Goal: Task Accomplishment & Management: Manage account settings

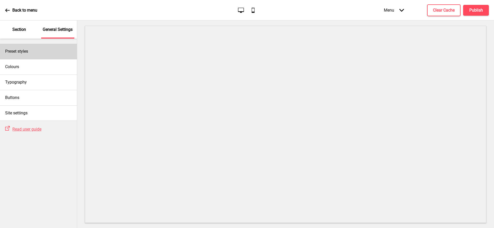
click at [40, 56] on div "Preset styles" at bounding box center [38, 51] width 77 height 15
select select "modern"
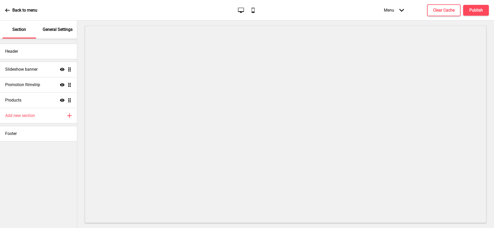
click at [53, 26] on div "General Settings" at bounding box center [57, 30] width 33 height 18
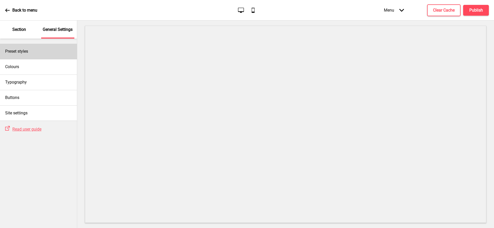
click at [31, 56] on div "Preset styles" at bounding box center [38, 51] width 77 height 15
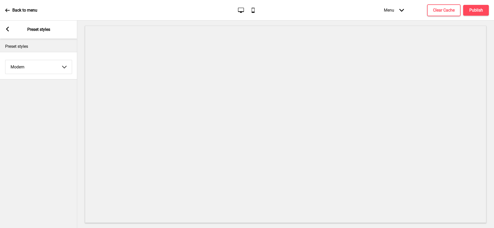
click at [30, 67] on select "Coffee Contrast Dark Earth Marine Minimalist Modern Oddle Pastel Yellow Fruits …" at bounding box center [38, 67] width 66 height 14
select select "minimalist"
click at [5, 60] on select "Coffee Contrast Dark Earth Marine Minimalist Modern Oddle Pastel Yellow Fruits …" at bounding box center [38, 67] width 66 height 14
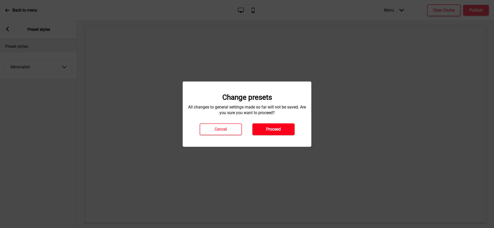
click at [269, 128] on h4 "Proceed" at bounding box center [273, 130] width 15 height 6
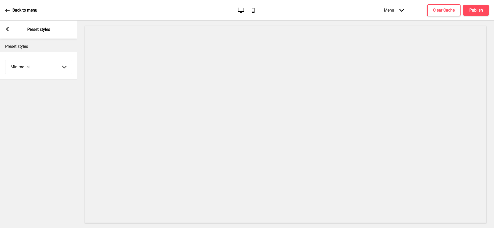
click at [10, 27] on rect at bounding box center [7, 29] width 5 height 5
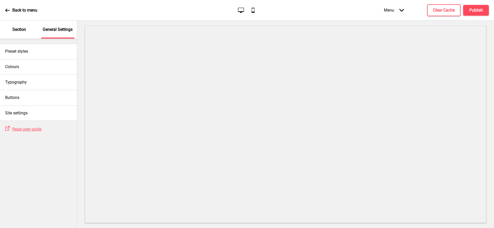
click at [16, 33] on div "Section" at bounding box center [19, 30] width 33 height 18
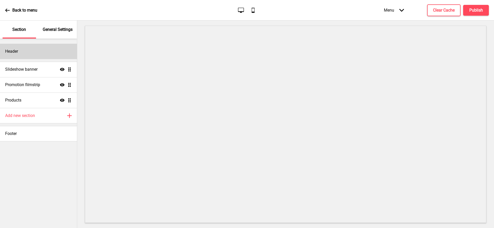
click at [35, 55] on div "Header" at bounding box center [38, 51] width 77 height 15
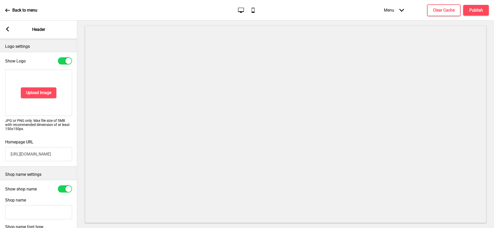
click at [27, 210] on input "Shop name" at bounding box center [38, 212] width 67 height 14
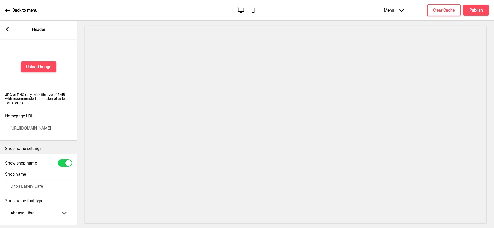
type input "Drips Bakery Cafe"
click at [68, 161] on div at bounding box center [68, 163] width 6 height 6
checkbox input "false"
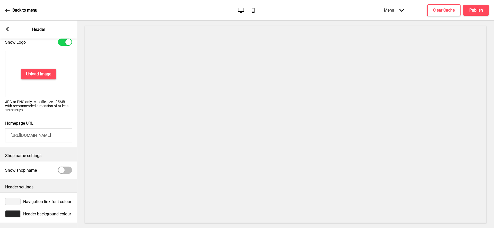
scroll to position [19, 0]
click at [30, 73] on h4 "Upload Image" at bounding box center [38, 74] width 25 height 6
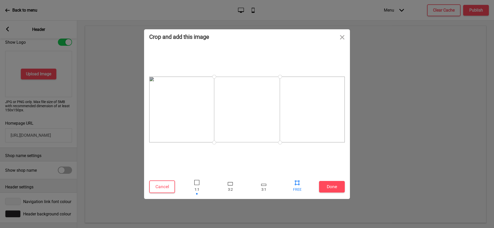
click at [296, 182] on div at bounding box center [297, 183] width 8 height 8
drag, startPoint x: 280, startPoint y: 142, endPoint x: 381, endPoint y: 171, distance: 105.0
click at [381, 172] on div "Crop and add this image Cancel Done Drop a file here Drag & drop files here or …" at bounding box center [247, 114] width 494 height 228
drag, startPoint x: 213, startPoint y: 144, endPoint x: 127, endPoint y: 146, distance: 85.7
click at [127, 146] on div "Crop and add this image Cancel Done Drop a file here Drag & drop files here or …" at bounding box center [247, 114] width 494 height 228
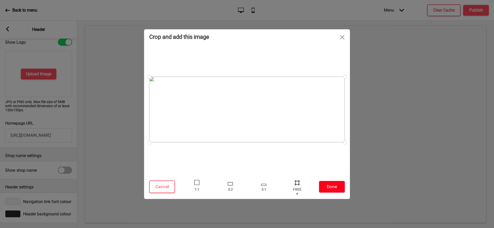
click at [334, 187] on button "Done" at bounding box center [332, 187] width 26 height 12
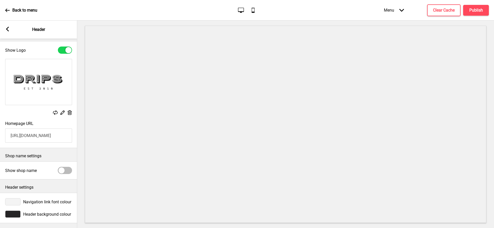
click at [16, 214] on div at bounding box center [12, 214] width 15 height 7
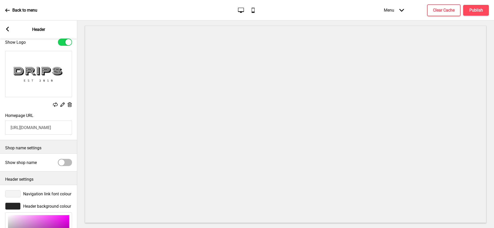
scroll to position [95, 0]
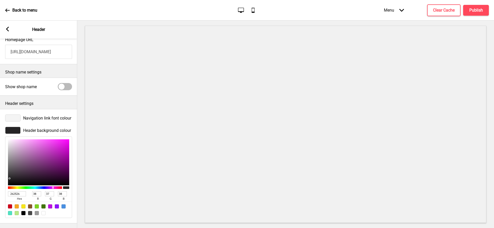
click at [45, 214] on div at bounding box center [43, 213] width 4 height 4
type input "FFFFFF"
type input "255"
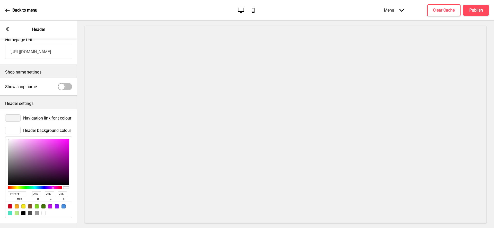
click at [15, 120] on div at bounding box center [12, 118] width 15 height 7
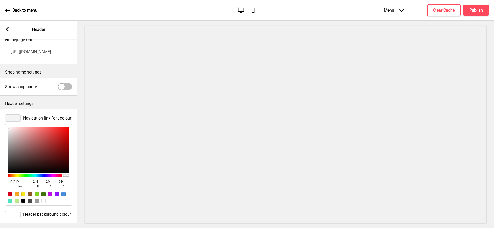
click at [24, 200] on div at bounding box center [23, 201] width 4 height 4
type input "000000"
type input "0"
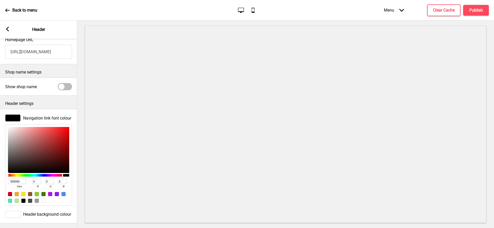
click at [9, 27] on rect at bounding box center [7, 29] width 5 height 5
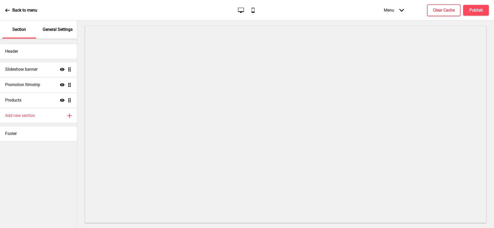
click at [56, 27] on p "General Settings" at bounding box center [58, 30] width 30 height 6
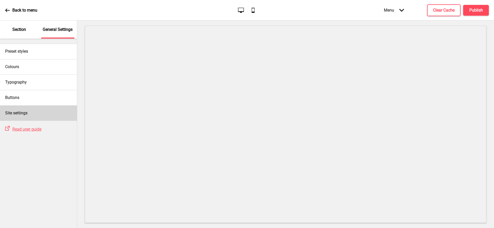
click at [36, 110] on div "Site settings" at bounding box center [38, 113] width 77 height 15
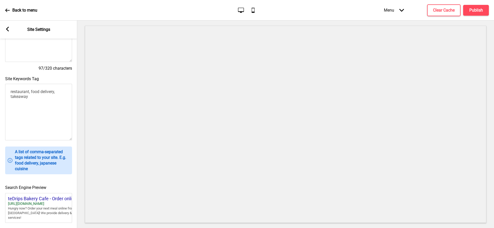
scroll to position [183, 0]
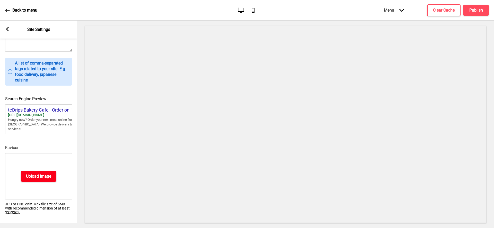
click at [35, 177] on h4 "Upload Image" at bounding box center [38, 177] width 25 height 6
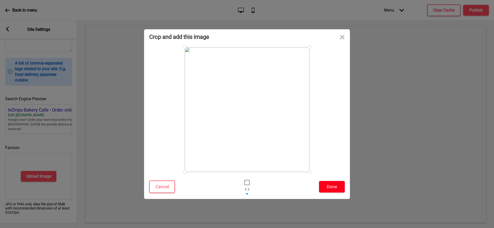
click at [333, 184] on button "Done" at bounding box center [332, 187] width 26 height 12
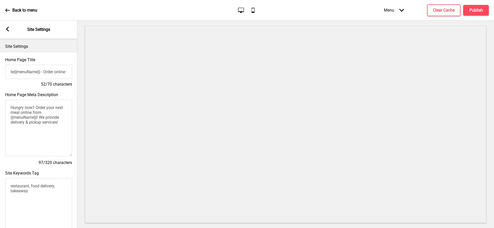
scroll to position [175, 0]
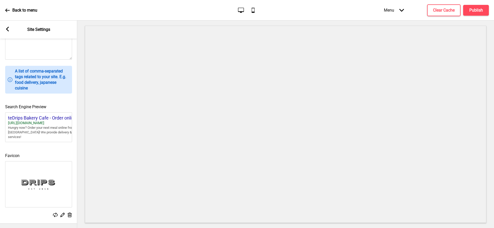
click at [7, 28] on icon at bounding box center [7, 29] width 3 height 5
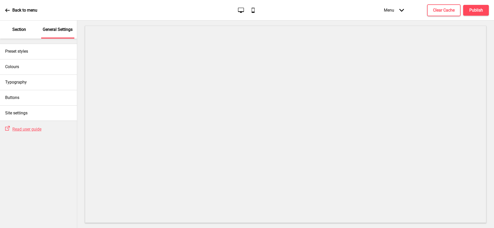
click at [23, 32] on p "Section" at bounding box center [19, 30] width 14 height 6
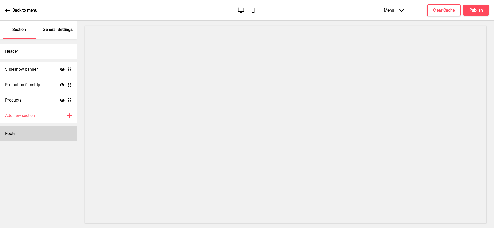
click at [24, 131] on div "Footer" at bounding box center [38, 133] width 77 height 15
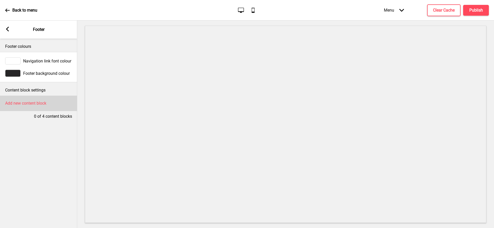
click at [31, 102] on h4 "Add new content block" at bounding box center [25, 104] width 41 height 6
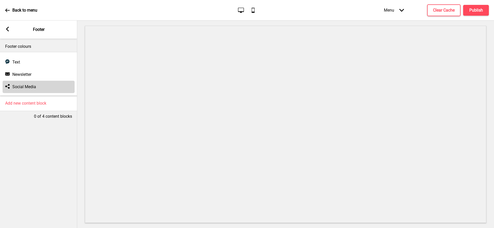
click at [24, 86] on h4 "Social Media" at bounding box center [24, 87] width 24 height 6
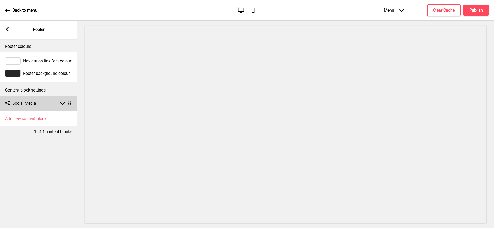
click at [24, 102] on h4 "Social Media" at bounding box center [24, 104] width 24 height 6
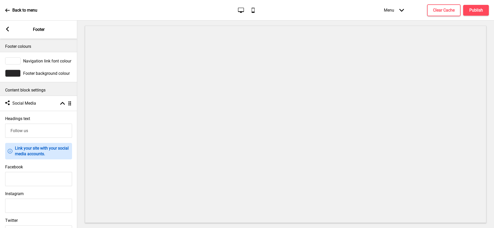
click at [34, 182] on input "Facebook" at bounding box center [38, 179] width 67 height 14
paste input "https://www.facebook.com/dripsbakerycafe/"
type input "https://www.facebook.com/dripsbakerycafe/"
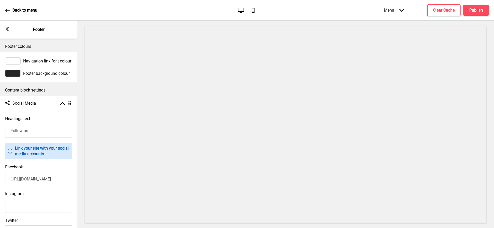
click at [41, 202] on input "Instagram" at bounding box center [38, 206] width 67 height 14
paste input "https://www.instagram.com/dripsbakerycafe/?hl=en"
type input "https://www.instagram.com/dripsbakerycafe/?hl=en"
click at [7, 30] on rect at bounding box center [7, 29] width 5 height 5
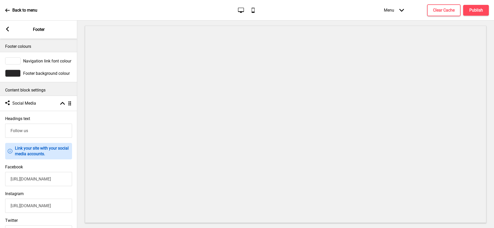
scroll to position [0, 0]
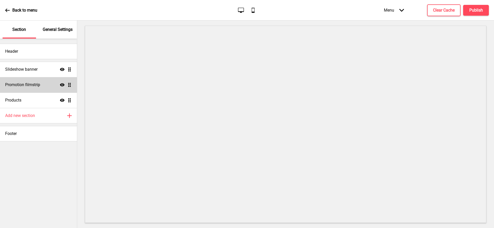
click at [42, 89] on div "Promotion filmstrip Show Drag" at bounding box center [38, 84] width 77 height 15
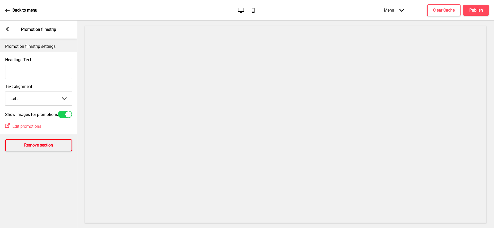
click at [37, 147] on h4 "Remove section" at bounding box center [38, 146] width 29 height 6
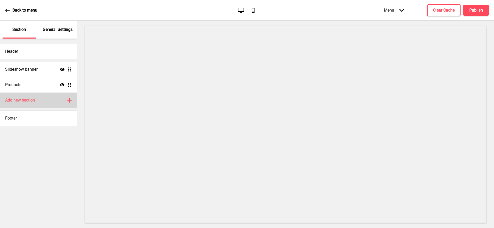
click at [21, 100] on h4 "Add new section" at bounding box center [20, 101] width 30 height 6
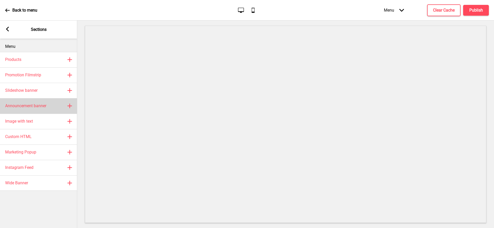
click at [30, 109] on div "Announcement banner Plus" at bounding box center [38, 105] width 77 height 15
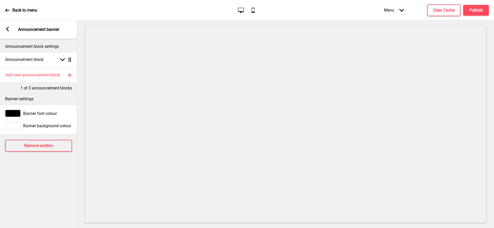
click at [7, 27] on icon "Arrow left" at bounding box center [7, 29] width 5 height 5
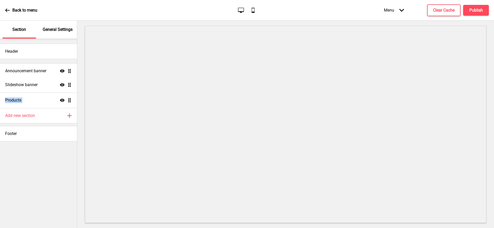
drag, startPoint x: 69, startPoint y: 101, endPoint x: 65, endPoint y: 72, distance: 29.6
click at [65, 72] on ul "Slideshow banner Show Drag Products Show Drag Announcement banner Show Drag" at bounding box center [38, 85] width 77 height 46
click at [46, 71] on h4 "Announcement banner" at bounding box center [25, 70] width 41 height 6
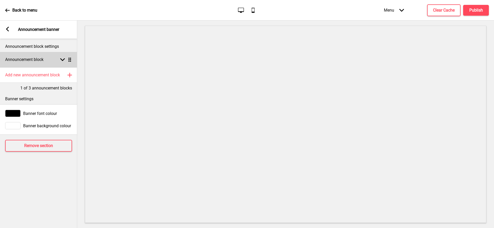
click at [33, 65] on div "Announcement block Arrow down Drag" at bounding box center [38, 59] width 77 height 15
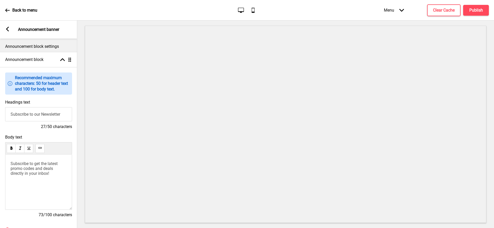
click at [23, 115] on input "Subscribe to our Newsletter" at bounding box center [38, 114] width 67 height 14
type input "w"
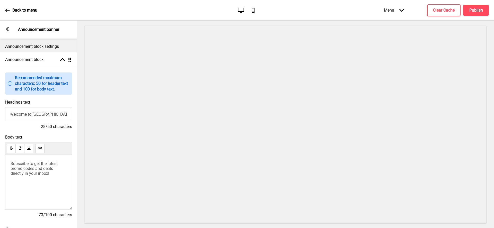
type input "Welcome to Drips Bakery Cafe"
click at [24, 168] on span "Subscribe to get the latest promo codes and deals directly in your inbox!" at bounding box center [35, 168] width 48 height 15
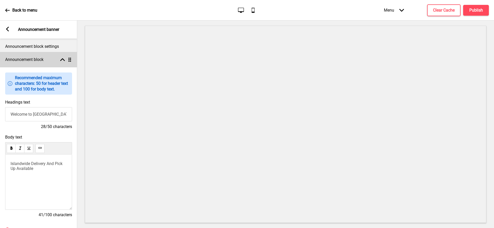
click at [63, 59] on icon at bounding box center [62, 59] width 5 height 3
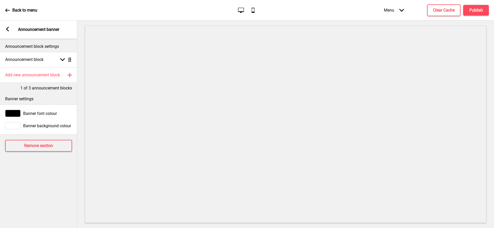
click at [7, 28] on icon at bounding box center [7, 29] width 3 height 5
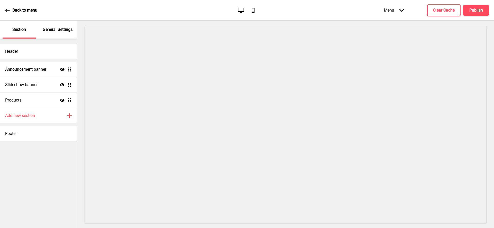
click at [54, 31] on p "General Settings" at bounding box center [58, 30] width 30 height 6
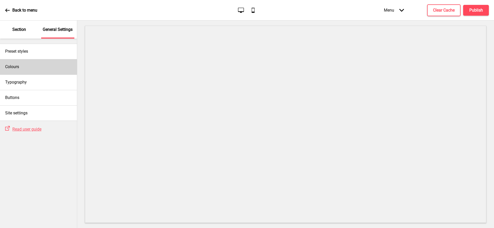
click at [42, 61] on div "Colours" at bounding box center [38, 66] width 77 height 15
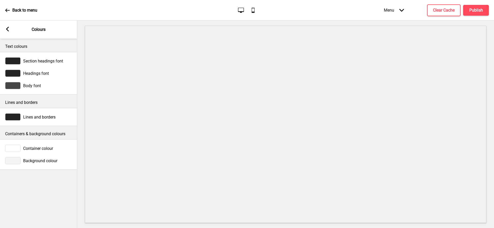
click at [18, 164] on div at bounding box center [12, 160] width 15 height 7
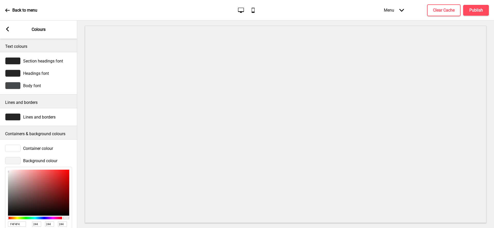
click at [17, 223] on input "F4F4F4" at bounding box center [17, 224] width 18 height 5
paste input "E4DFD"
type input "E4DFD4"
type input "228"
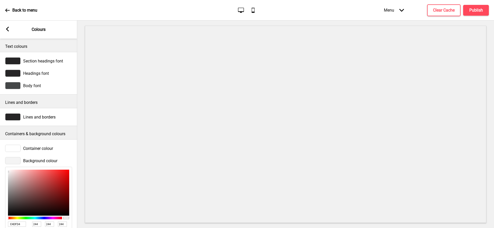
type input "223"
type input "212"
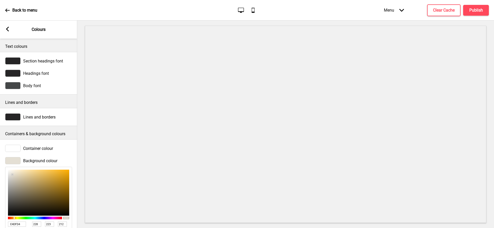
type input "E4DFD4"
click at [9, 29] on rect at bounding box center [7, 29] width 5 height 5
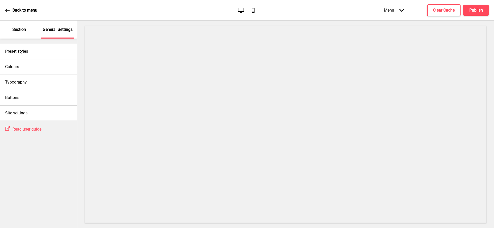
click at [19, 32] on p "Section" at bounding box center [19, 30] width 14 height 6
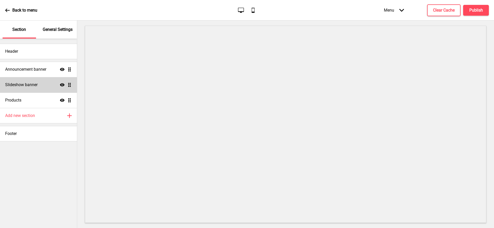
click at [41, 82] on div "Slideshow banner Show Drag" at bounding box center [38, 84] width 77 height 15
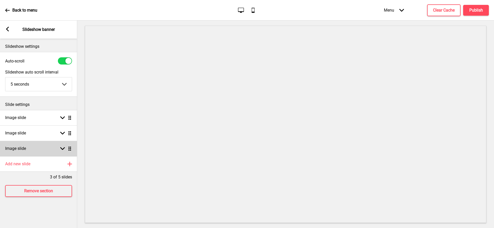
click at [38, 147] on div "Image slide Arrow down Drag" at bounding box center [38, 148] width 77 height 15
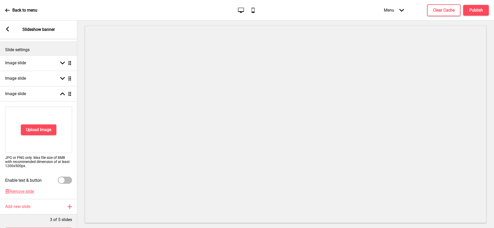
scroll to position [77, 0]
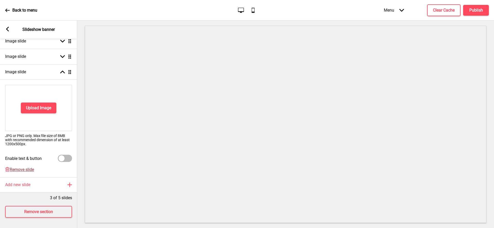
click at [21, 170] on span "Remove slide" at bounding box center [22, 169] width 24 height 5
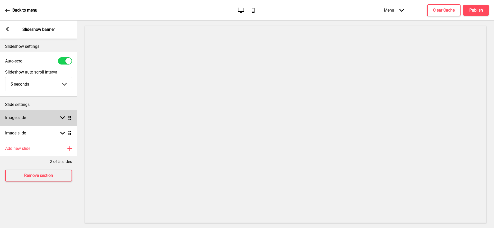
click at [28, 123] on div "Image slide Arrow down Drag" at bounding box center [38, 117] width 77 height 15
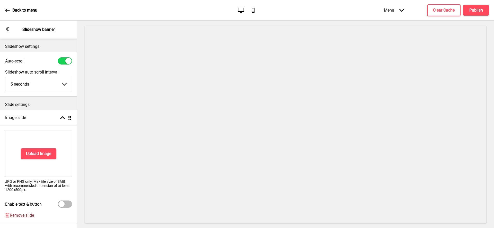
click at [24, 216] on span "Remove slide" at bounding box center [22, 215] width 24 height 5
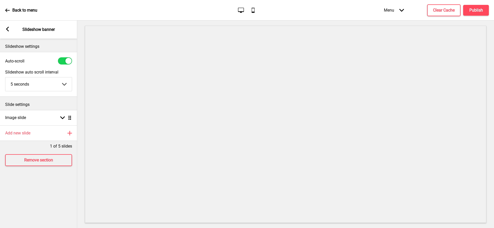
click at [63, 60] on div at bounding box center [65, 60] width 14 height 7
checkbox input "false"
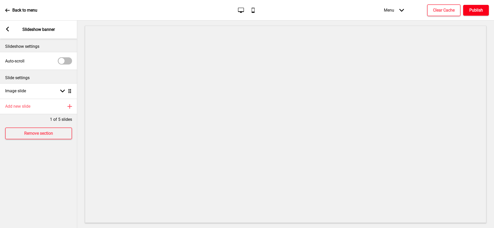
click at [472, 8] on h4 "Publish" at bounding box center [476, 10] width 14 height 6
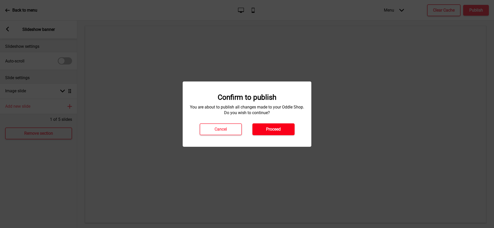
click at [283, 133] on button "Proceed" at bounding box center [273, 130] width 42 height 12
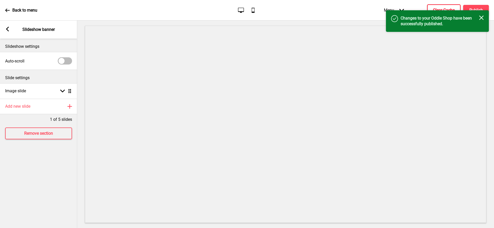
click at [438, 8] on h4 "Clear Cache" at bounding box center [444, 10] width 22 height 6
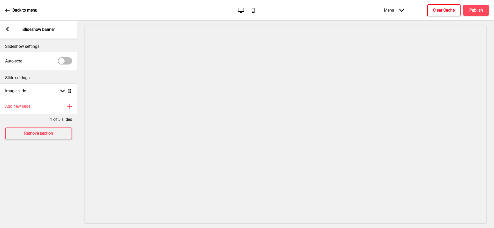
click at [7, 27] on icon at bounding box center [7, 29] width 3 height 5
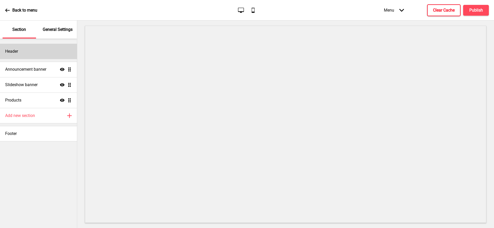
click at [36, 55] on div "Header" at bounding box center [38, 51] width 77 height 15
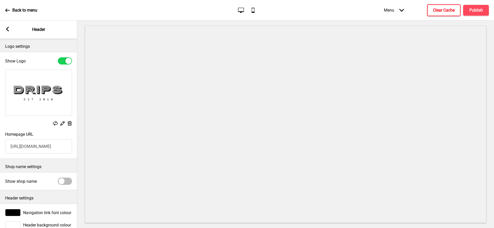
scroll to position [11, 0]
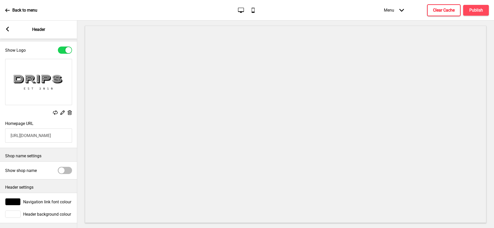
click at [14, 213] on div at bounding box center [12, 214] width 15 height 7
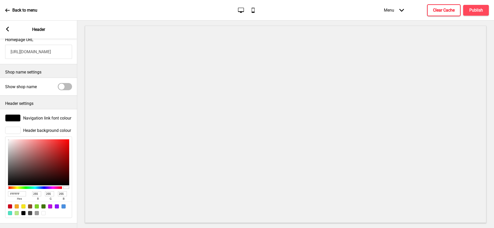
click at [16, 192] on input "FFFFFF" at bounding box center [17, 193] width 18 height 5
paste input "E4DFD4"
type input "E4DFD4"
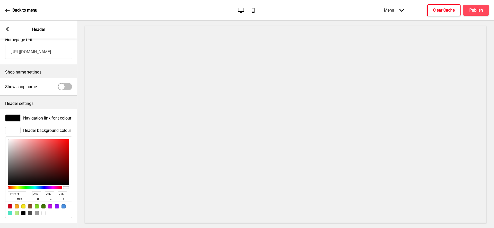
type input "228"
type input "223"
type input "212"
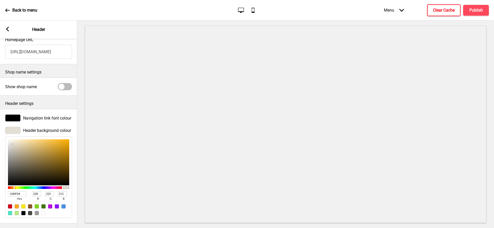
type input "FFFFFF"
type input "255"
click at [8, 29] on rect at bounding box center [7, 29] width 5 height 5
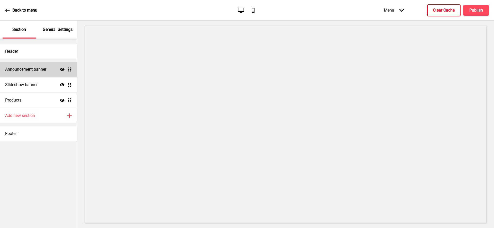
click at [27, 72] on h4 "Announcement banner" at bounding box center [25, 70] width 41 height 6
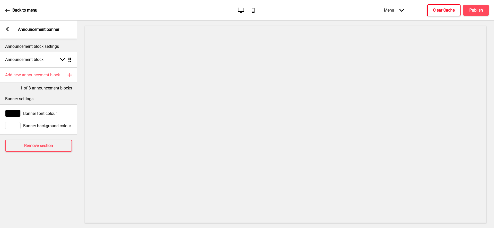
click at [16, 124] on div at bounding box center [12, 125] width 15 height 7
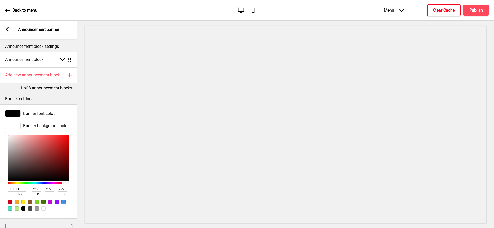
click at [20, 189] on input "FFFFFF" at bounding box center [17, 189] width 18 height 5
paste input "E4DFD4"
type input "E4DFD4"
type input "228"
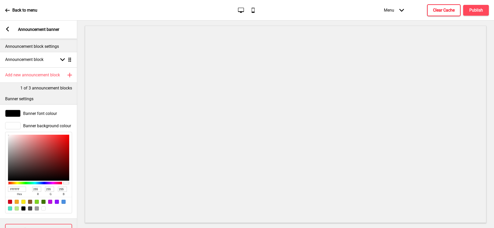
type input "223"
type input "212"
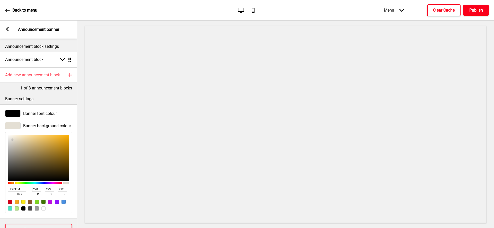
type input "E4DFD4"
click at [471, 12] on h4 "Publish" at bounding box center [476, 10] width 14 height 6
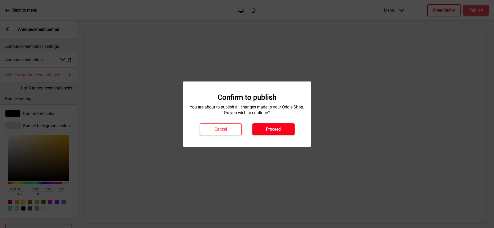
click at [278, 134] on button "Proceed" at bounding box center [273, 130] width 42 height 12
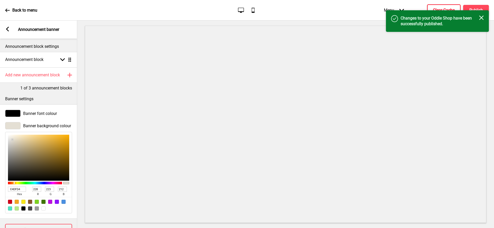
click at [442, 7] on button "Clear Cache" at bounding box center [443, 10] width 33 height 12
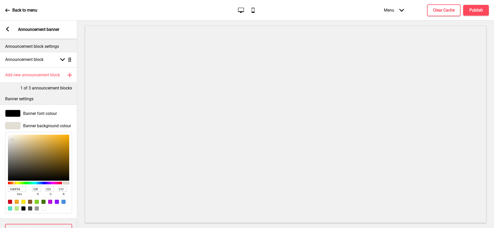
click at [5, 26] on div "Arrow left Announcement banner" at bounding box center [38, 30] width 77 height 18
click at [7, 27] on rect at bounding box center [7, 29] width 5 height 5
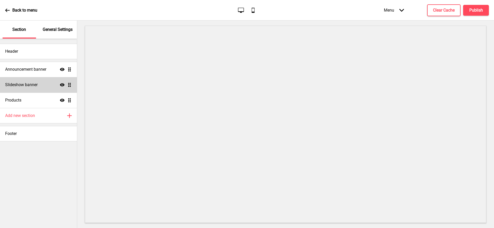
click at [33, 83] on h4 "Slideshow banner" at bounding box center [21, 85] width 32 height 6
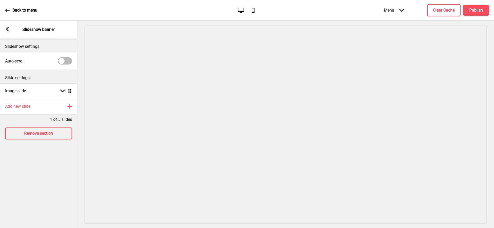
click at [65, 60] on div at bounding box center [65, 60] width 14 height 7
checkbox input "true"
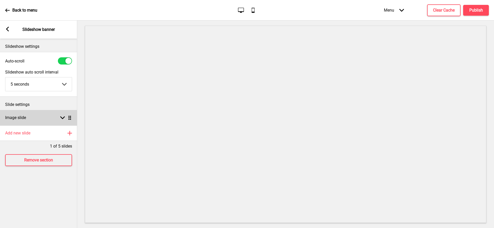
click at [34, 113] on div "Image slide Arrow down Drag" at bounding box center [38, 117] width 77 height 15
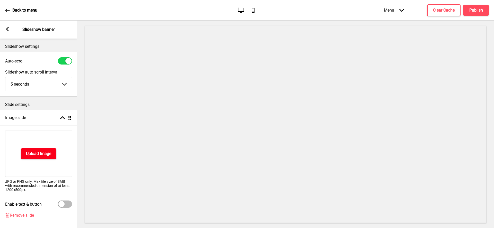
click at [50, 156] on h4 "Upload Image" at bounding box center [38, 154] width 25 height 6
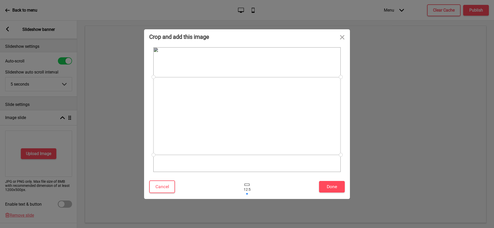
drag, startPoint x: 229, startPoint y: 127, endPoint x: 229, endPoint y: 134, distance: 6.4
click at [229, 134] on div at bounding box center [246, 116] width 187 height 78
click at [169, 185] on button "Cancel" at bounding box center [162, 187] width 26 height 13
drag, startPoint x: 282, startPoint y: 98, endPoint x: 282, endPoint y: 88, distance: 10.0
click at [282, 88] on div at bounding box center [246, 100] width 187 height 78
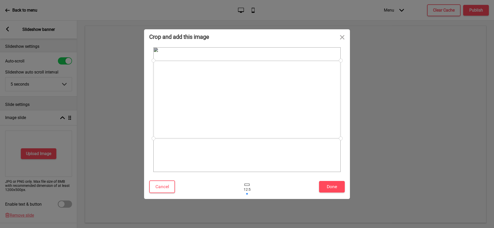
drag, startPoint x: 270, startPoint y: 139, endPoint x: 271, endPoint y: 151, distance: 11.3
click at [271, 151] on div at bounding box center [247, 110] width 188 height 126
drag, startPoint x: 261, startPoint y: 122, endPoint x: 264, endPoint y: 143, distance: 21.4
click at [264, 143] on div at bounding box center [246, 121] width 187 height 78
click at [162, 192] on button "Cancel" at bounding box center [162, 187] width 26 height 13
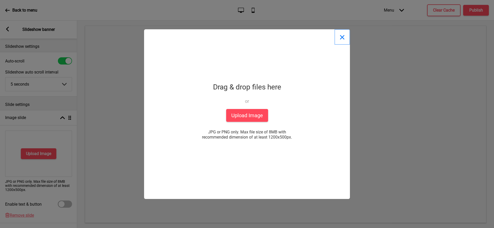
click at [344, 36] on button "Close" at bounding box center [342, 36] width 15 height 15
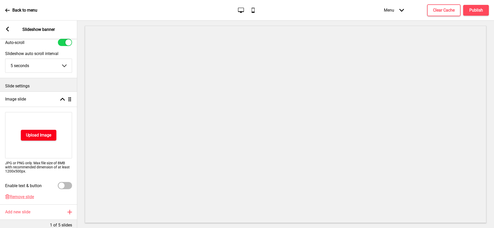
scroll to position [0, 0]
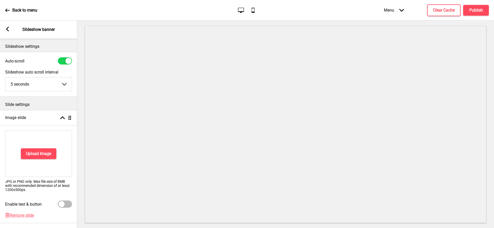
click at [8, 28] on rect at bounding box center [7, 29] width 5 height 5
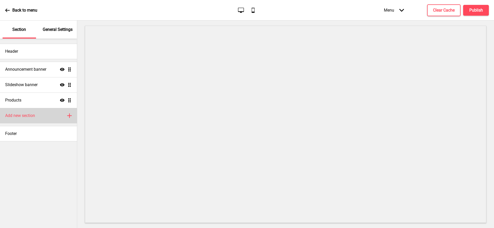
click at [28, 113] on h4 "Add new section" at bounding box center [20, 116] width 30 height 6
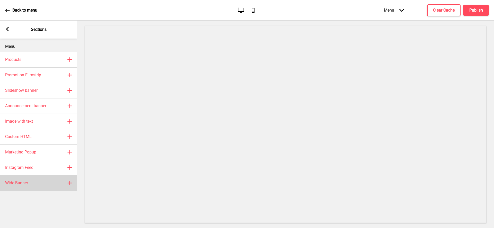
click at [27, 183] on h4 "Wide Banner" at bounding box center [16, 183] width 23 height 6
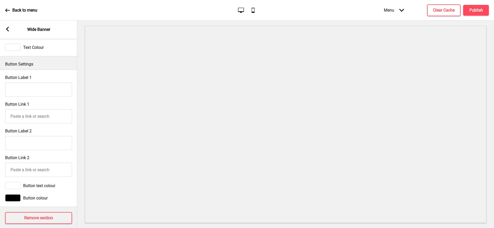
scroll to position [245, 0]
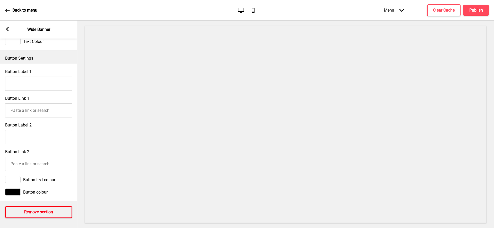
click at [30, 213] on h4 "Remove section" at bounding box center [38, 212] width 29 height 6
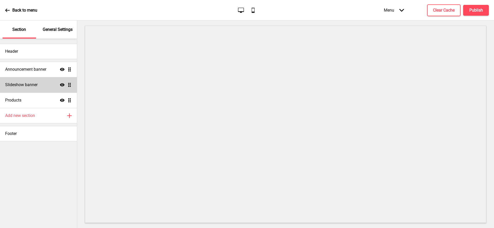
click at [40, 85] on div "Slideshow banner Show Drag" at bounding box center [38, 84] width 77 height 15
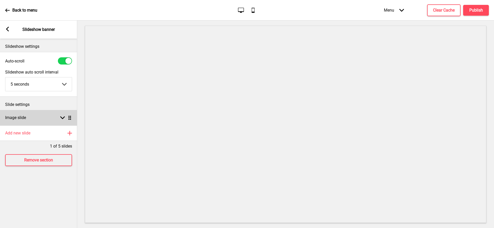
click at [33, 117] on div "Image slide Arrow down Drag" at bounding box center [38, 117] width 77 height 15
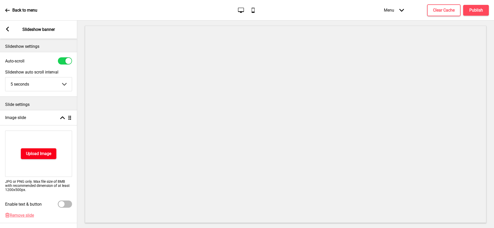
click at [28, 153] on h4 "Upload Image" at bounding box center [38, 154] width 25 height 6
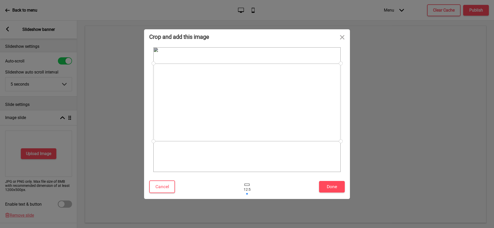
drag, startPoint x: 281, startPoint y: 102, endPoint x: 284, endPoint y: 94, distance: 7.7
click at [284, 94] on div at bounding box center [246, 103] width 187 height 78
click at [324, 182] on button "Done" at bounding box center [332, 187] width 26 height 12
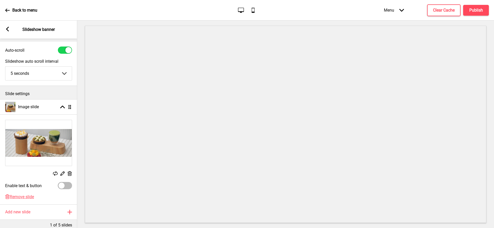
scroll to position [18, 0]
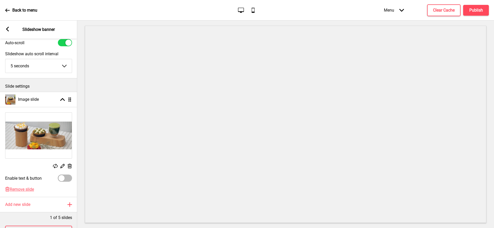
click at [9, 24] on div "Arrow left Slideshow banner" at bounding box center [38, 30] width 77 height 18
click at [8, 27] on icon at bounding box center [7, 29] width 3 height 5
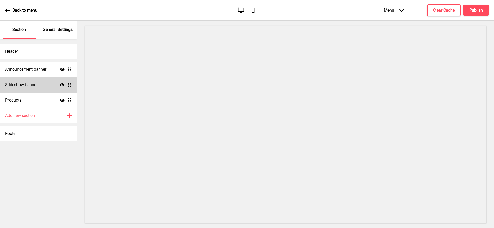
click at [25, 84] on h4 "Slideshow banner" at bounding box center [21, 85] width 32 height 6
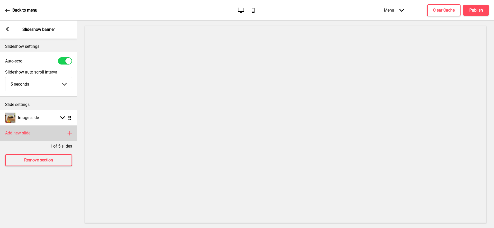
click at [28, 134] on h4 "Add new slide" at bounding box center [17, 133] width 25 height 6
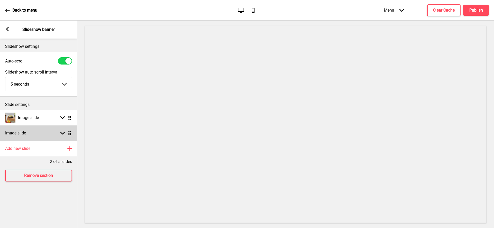
click at [40, 135] on div "Image slide Arrow down Drag" at bounding box center [38, 133] width 77 height 15
select select "right"
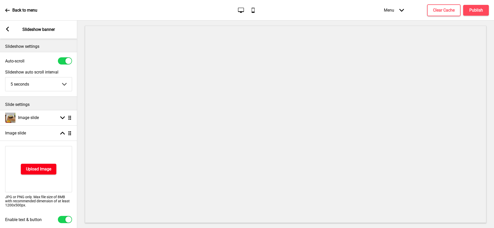
click at [35, 168] on h4 "Upload Image" at bounding box center [38, 169] width 25 height 6
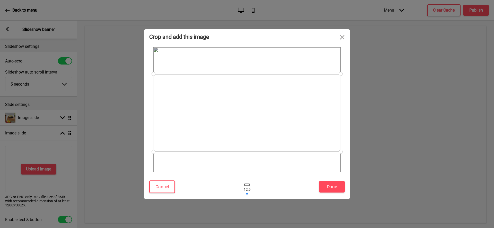
drag, startPoint x: 265, startPoint y: 101, endPoint x: 266, endPoint y: 104, distance: 3.5
click at [266, 104] on div at bounding box center [246, 113] width 187 height 78
click at [330, 182] on button "Done" at bounding box center [332, 187] width 26 height 12
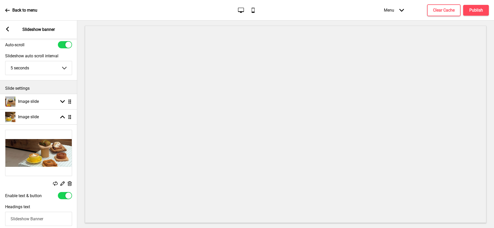
scroll to position [31, 0]
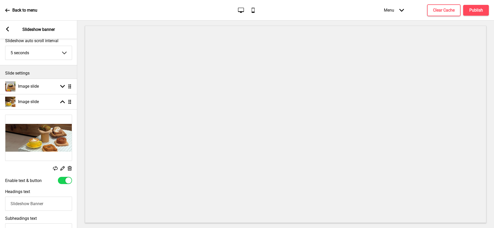
click at [64, 180] on div at bounding box center [65, 180] width 14 height 7
checkbox input "false"
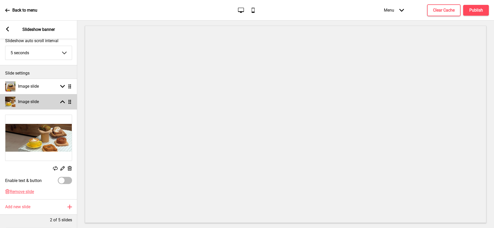
click at [44, 102] on div "Image slide Arrow up Drag" at bounding box center [38, 101] width 77 height 15
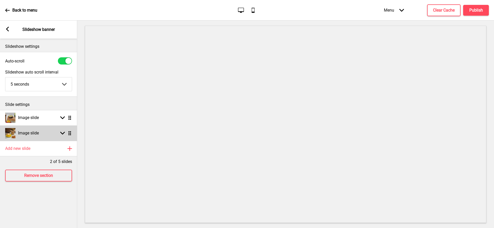
scroll to position [0, 0]
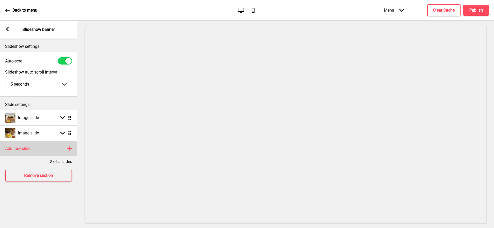
click at [30, 148] on h4 "Add new slide" at bounding box center [17, 149] width 25 height 6
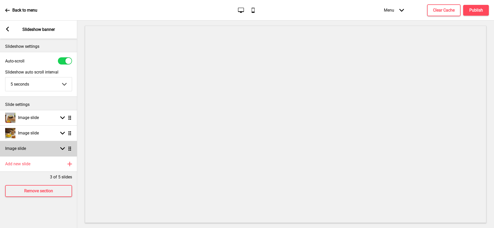
click at [34, 148] on div "Image slide Arrow down Drag" at bounding box center [38, 148] width 77 height 15
select select "right"
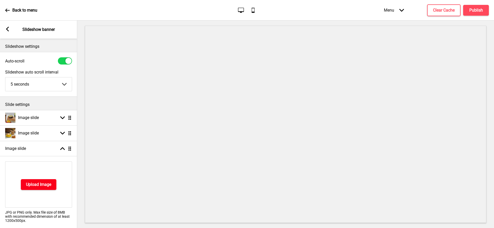
click at [34, 182] on h4 "Upload Image" at bounding box center [38, 185] width 25 height 6
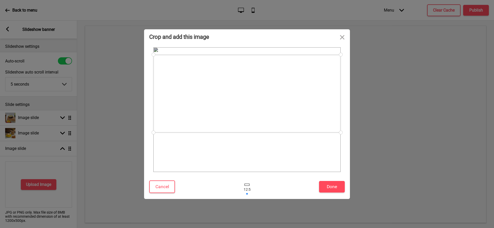
drag, startPoint x: 263, startPoint y: 108, endPoint x: 270, endPoint y: 90, distance: 19.6
click at [270, 90] on div at bounding box center [246, 94] width 187 height 78
click at [327, 182] on button "Done" at bounding box center [332, 187] width 26 height 12
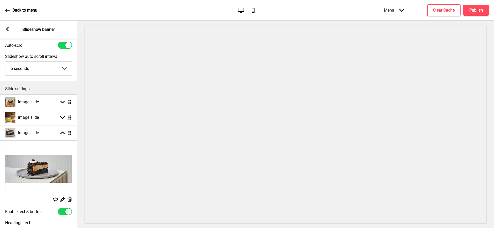
scroll to position [49, 0]
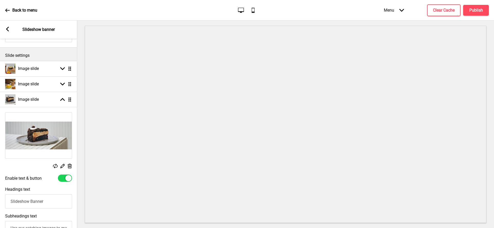
click at [65, 181] on div at bounding box center [65, 178] width 14 height 7
checkbox input "false"
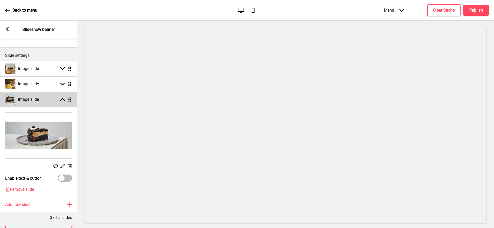
click at [51, 98] on div "Image slide Arrow up Drag" at bounding box center [38, 99] width 77 height 15
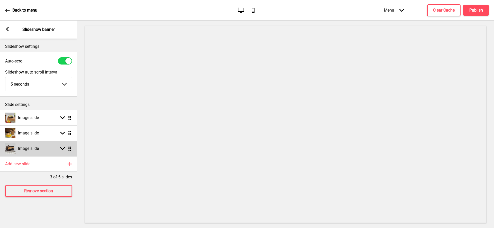
scroll to position [0, 0]
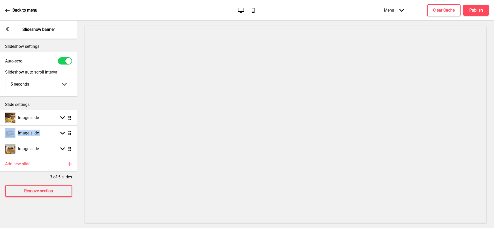
drag, startPoint x: 71, startPoint y: 118, endPoint x: 71, endPoint y: 149, distance: 31.1
click at [480, 10] on h4 "Publish" at bounding box center [476, 10] width 14 height 6
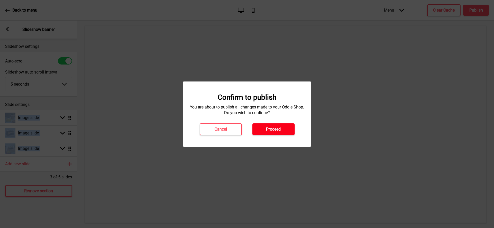
click at [275, 127] on h4 "Proceed" at bounding box center [273, 130] width 15 height 6
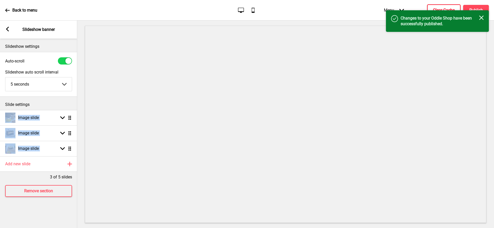
click at [443, 8] on h4 "Clear Cache" at bounding box center [444, 10] width 22 height 6
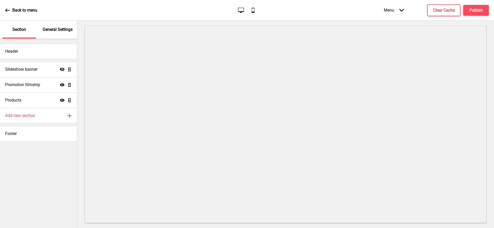
click at [58, 34] on div "General Settings" at bounding box center [57, 30] width 33 height 18
click at [39, 56] on div "Header" at bounding box center [38, 51] width 77 height 15
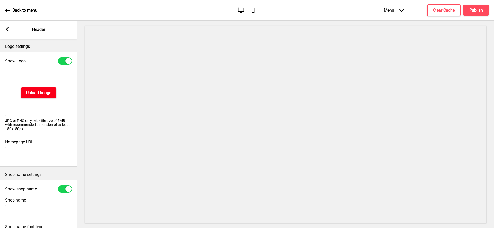
click at [38, 95] on h4 "Upload Image" at bounding box center [38, 93] width 25 height 6
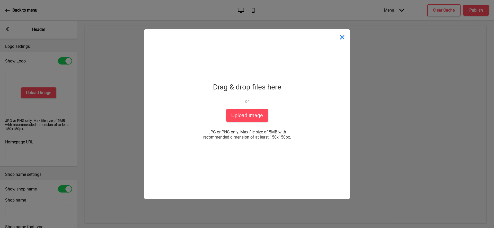
click at [339, 35] on button "Close" at bounding box center [342, 36] width 15 height 15
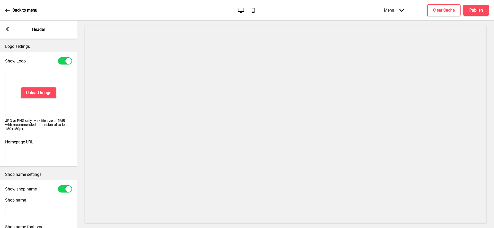
click at [7, 29] on icon at bounding box center [7, 29] width 3 height 5
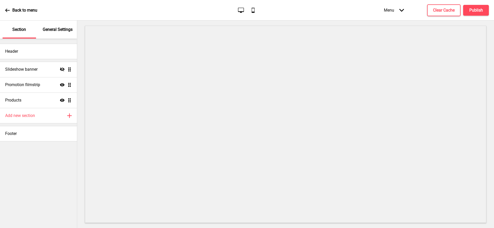
click at [62, 30] on p "General Settings" at bounding box center [58, 30] width 30 height 6
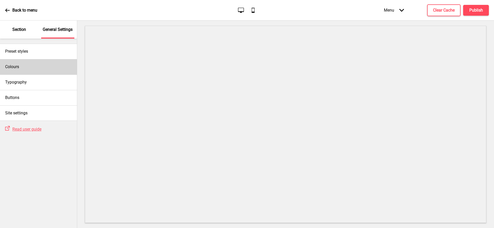
click at [34, 65] on div "Colours" at bounding box center [38, 66] width 77 height 15
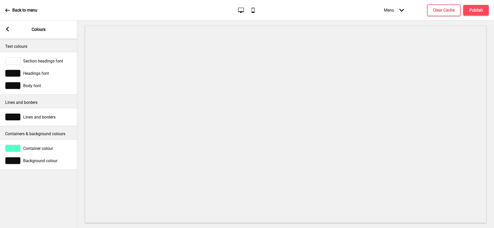
click at [6, 30] on rect at bounding box center [7, 29] width 5 height 5
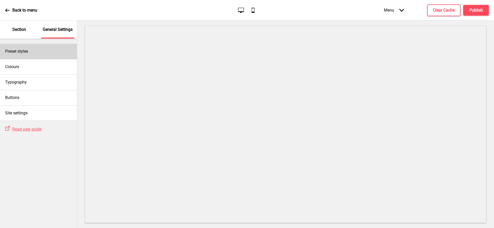
click at [17, 54] on h4 "Preset styles" at bounding box center [16, 52] width 23 height 6
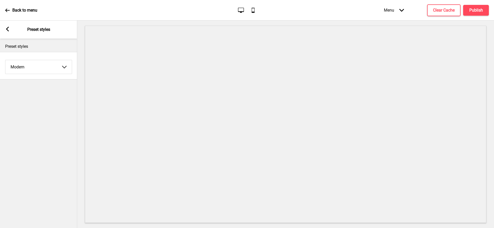
click at [21, 67] on select "Coffee Contrast Dark Earth Marine Minimalist Modern Oddle Pastel Yellow Fruits …" at bounding box center [38, 67] width 66 height 14
select select "minimalist"
click at [5, 60] on select "Coffee Contrast Dark Earth Marine Minimalist Modern Oddle Pastel Yellow Fruits …" at bounding box center [38, 67] width 66 height 14
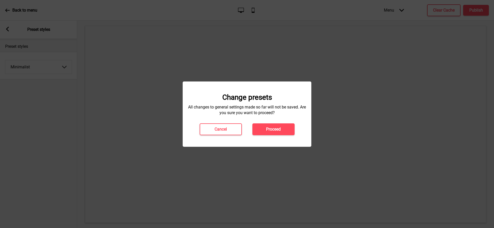
click at [263, 122] on div "Change presets All changes to general settings made so far will not be saved. A…" at bounding box center [247, 114] width 118 height 42
click at [266, 127] on h4 "Proceed" at bounding box center [273, 130] width 15 height 6
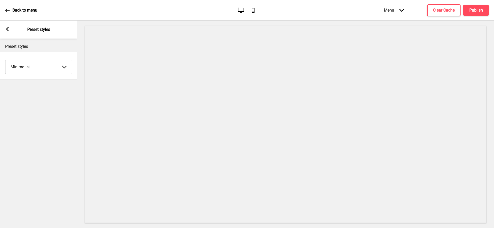
click at [8, 29] on rect at bounding box center [7, 29] width 5 height 5
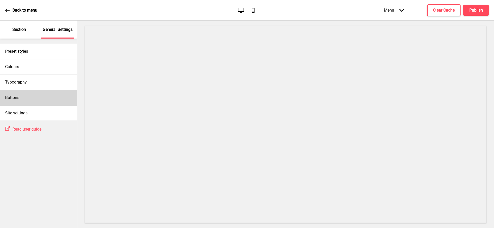
click at [38, 101] on div "Buttons" at bounding box center [38, 97] width 77 height 15
select select "square"
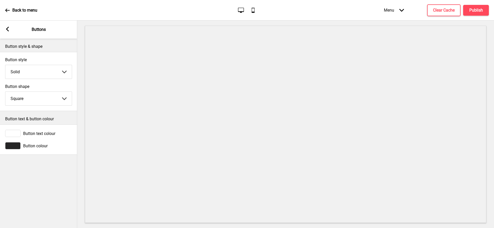
click at [16, 146] on div at bounding box center [12, 145] width 15 height 7
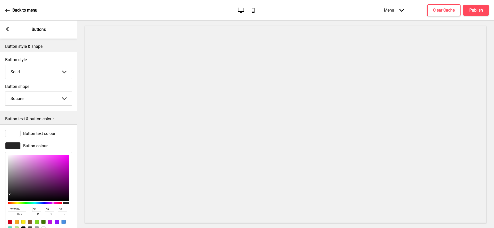
click at [9, 29] on rect at bounding box center [7, 29] width 5 height 5
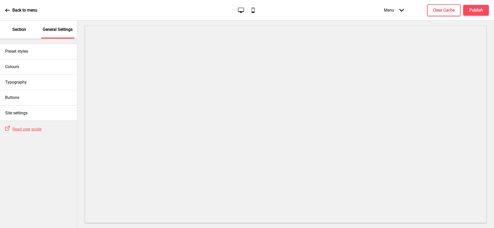
click at [18, 30] on p "Section" at bounding box center [19, 30] width 14 height 6
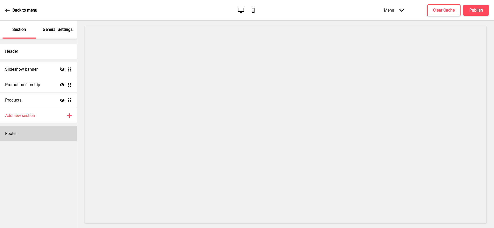
click at [16, 136] on h4 "Footer" at bounding box center [11, 134] width 12 height 6
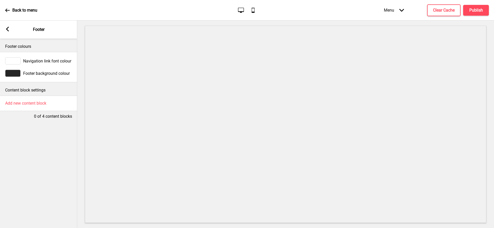
click at [12, 73] on div at bounding box center [12, 73] width 15 height 7
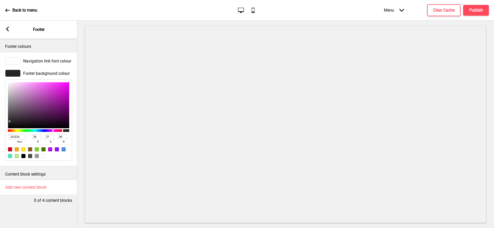
click at [19, 137] on input "262526" at bounding box center [17, 136] width 18 height 5
paste input "90993E"
type input "90993E"
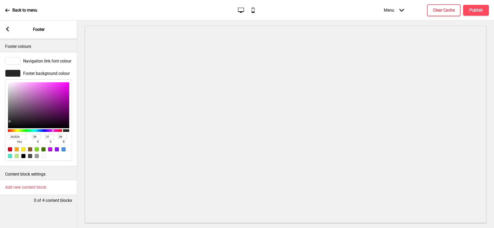
type input "144"
type input "153"
type input "62"
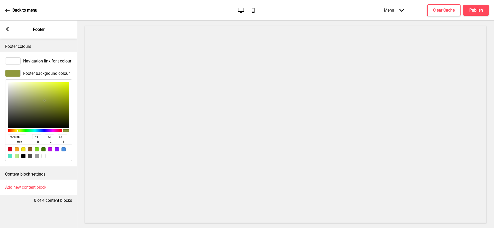
type input "90993E"
click at [8, 30] on rect at bounding box center [7, 29] width 5 height 5
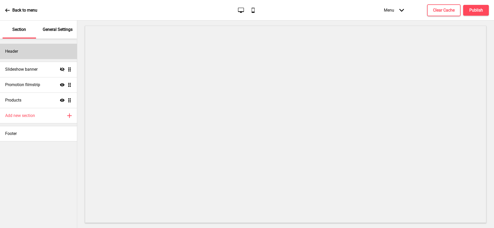
click at [49, 52] on div "Header" at bounding box center [38, 51] width 77 height 15
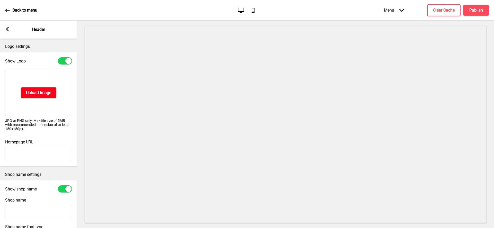
click at [36, 92] on h4 "Upload Image" at bounding box center [38, 93] width 25 height 6
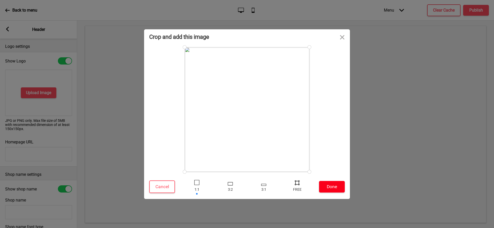
click at [331, 186] on button "Done" at bounding box center [332, 187] width 26 height 12
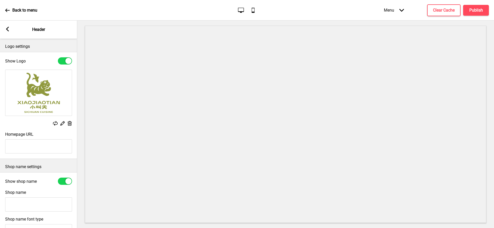
click at [11, 29] on div "Arrow left Header" at bounding box center [38, 30] width 77 height 18
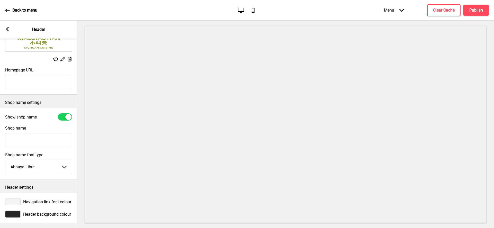
click at [14, 215] on div at bounding box center [12, 214] width 15 height 7
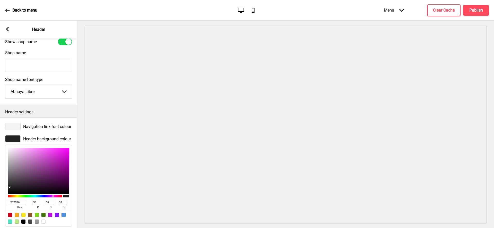
scroll to position [148, 0]
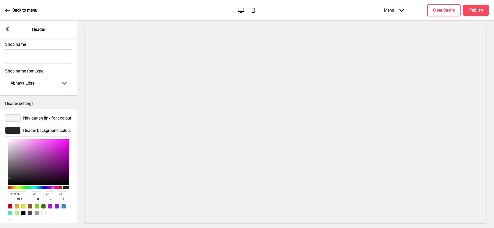
click at [45, 212] on div at bounding box center [43, 213] width 4 height 4
type input "FFFFFF"
type input "255"
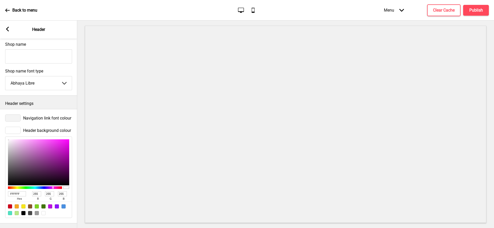
click at [12, 118] on div at bounding box center [12, 118] width 15 height 7
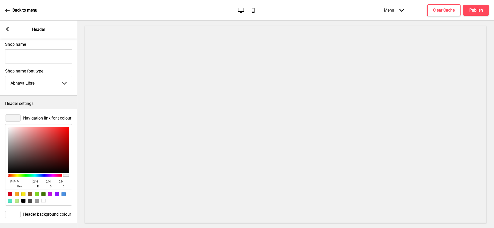
click at [17, 180] on input "F4F4F4" at bounding box center [17, 181] width 18 height 5
paste input "90993E"
type input "90993E"
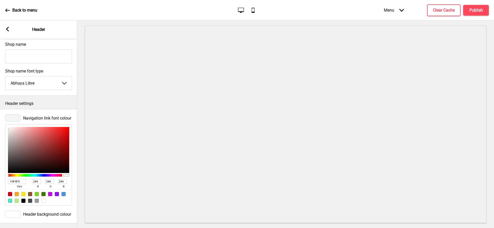
type input "144"
type input "153"
type input "62"
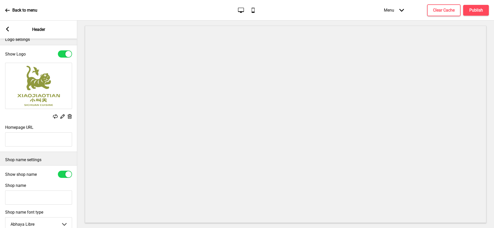
scroll to position [0, 0]
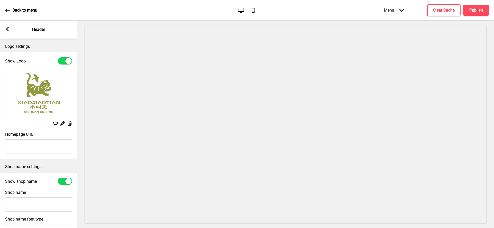
type input "90993E"
click at [41, 149] on input "Homepage URL" at bounding box center [38, 146] width 67 height 14
click at [19, 205] on input "Shop name" at bounding box center [38, 205] width 67 height 14
paste input "小叫天 Xiao Jiao Tian Sichuan Restaurant"
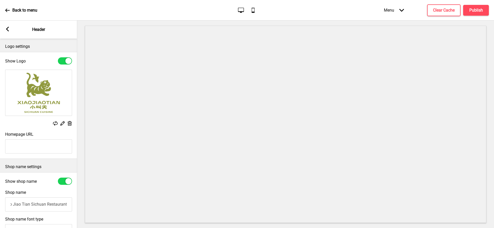
type input "小叫天 Xiao Jiao Tian Sichuan Restaurant"
click at [63, 181] on div at bounding box center [65, 181] width 14 height 7
checkbox input "false"
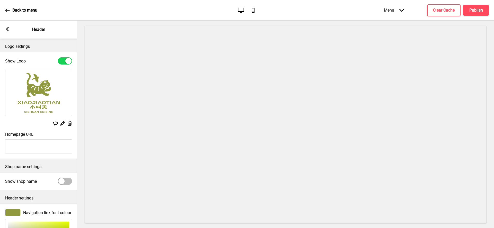
click at [8, 31] on icon at bounding box center [7, 29] width 3 height 5
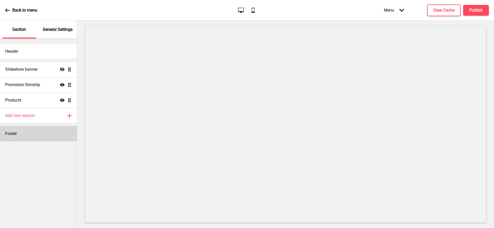
click at [32, 131] on div "Footer" at bounding box center [38, 133] width 77 height 15
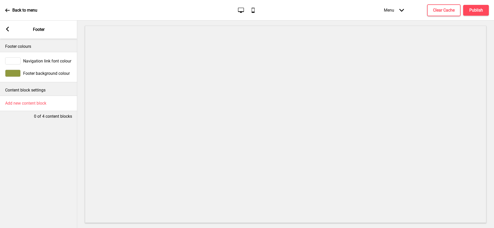
click at [8, 28] on rect at bounding box center [7, 29] width 5 height 5
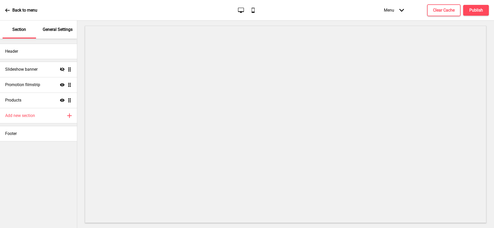
click at [54, 28] on p "General Settings" at bounding box center [58, 30] width 30 height 6
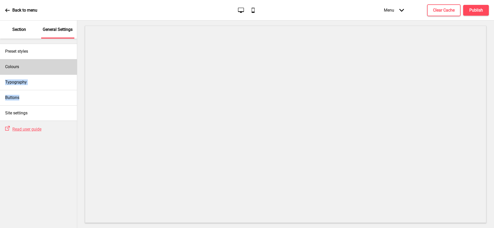
drag, startPoint x: 41, startPoint y: 99, endPoint x: 33, endPoint y: 65, distance: 34.8
click at [33, 65] on div "Preset styles Colours Typography Buttons Site settings" at bounding box center [38, 80] width 77 height 82
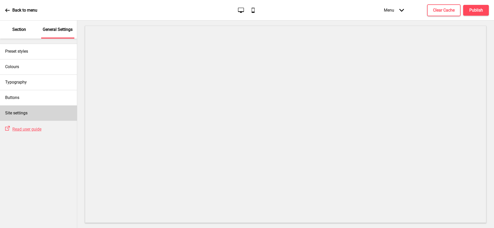
click at [13, 114] on h4 "Site settings" at bounding box center [16, 113] width 22 height 6
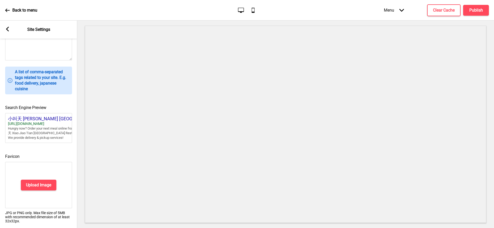
scroll to position [183, 0]
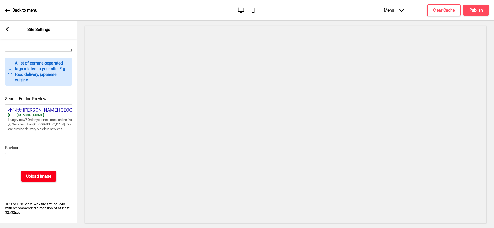
click at [28, 177] on h4 "Upload Image" at bounding box center [38, 177] width 25 height 6
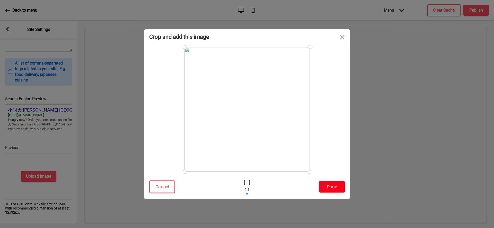
click at [326, 186] on button "Done" at bounding box center [332, 187] width 26 height 12
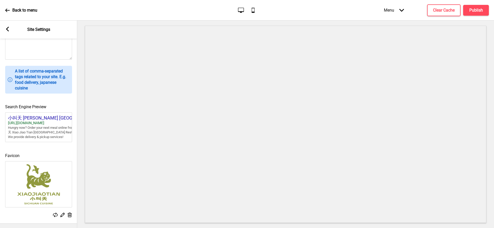
scroll to position [0, 0]
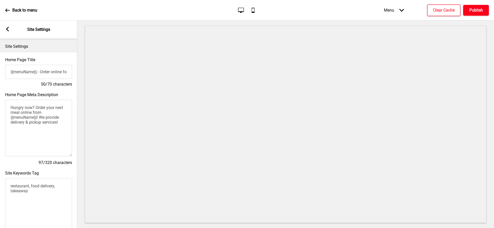
click at [477, 6] on button "Publish" at bounding box center [476, 10] width 26 height 11
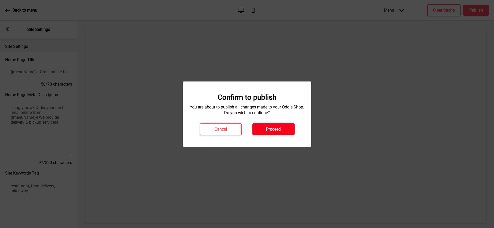
click at [280, 131] on h4 "Proceed" at bounding box center [273, 130] width 15 height 6
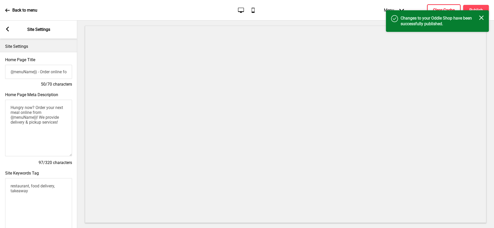
click at [437, 6] on button "Clear Cache" at bounding box center [443, 10] width 33 height 12
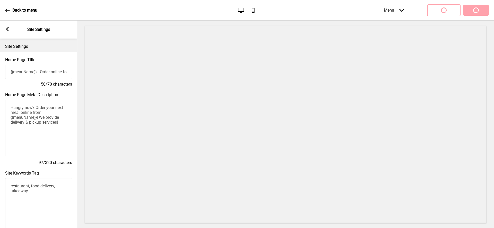
click at [7, 29] on rect at bounding box center [7, 29] width 5 height 5
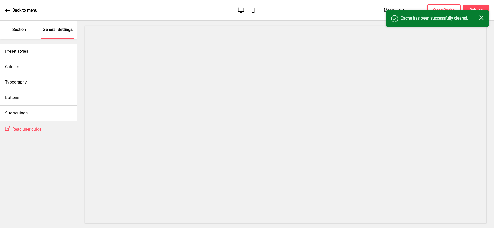
click at [12, 30] on p "Section" at bounding box center [19, 30] width 14 height 6
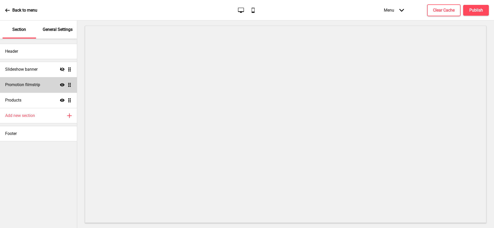
click at [52, 84] on div "Promotion filmstrip Show Drag" at bounding box center [38, 84] width 77 height 15
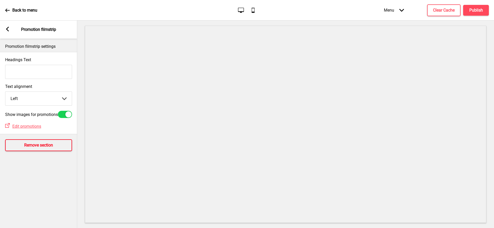
click at [42, 148] on h4 "Remove section" at bounding box center [38, 146] width 29 height 6
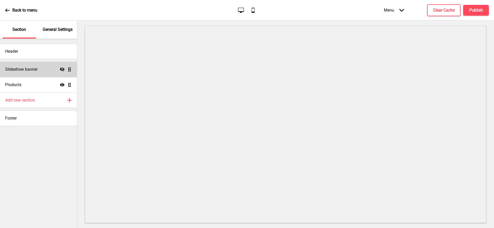
click at [61, 70] on icon at bounding box center [62, 69] width 5 height 4
click at [35, 103] on h4 "Add new section" at bounding box center [20, 101] width 30 height 6
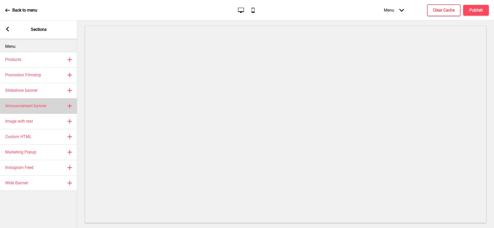
click at [23, 109] on div "Announcement banner Plus" at bounding box center [38, 105] width 77 height 15
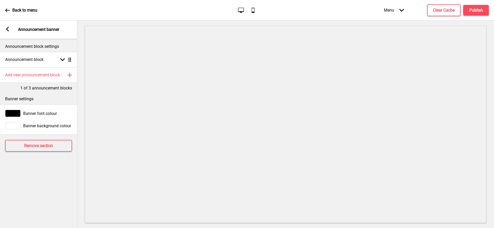
click at [7, 28] on icon at bounding box center [7, 29] width 3 height 5
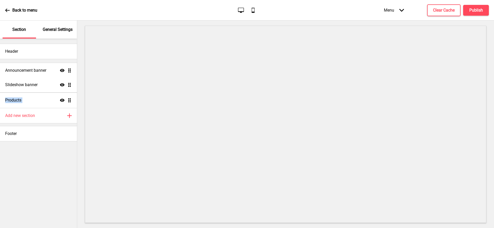
drag, startPoint x: 69, startPoint y: 101, endPoint x: 64, endPoint y: 71, distance: 30.3
click at [64, 71] on ul "Slideshow banner Show Drag Products Show Drag Announcement banner Show Drag" at bounding box center [38, 85] width 77 height 46
click at [48, 71] on div "Announcement banner Show Drag" at bounding box center [38, 69] width 77 height 15
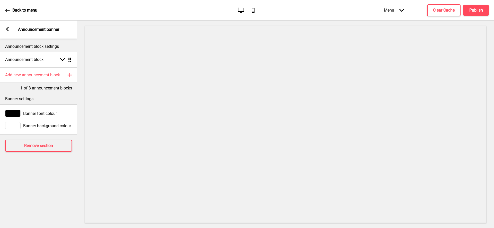
click at [11, 124] on div at bounding box center [12, 125] width 15 height 7
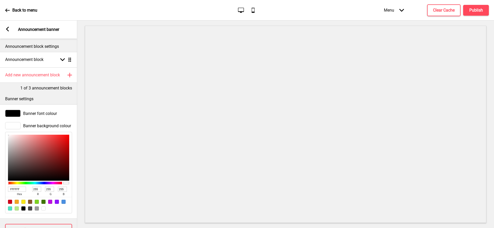
click at [17, 189] on input "FFFFFF" at bounding box center [17, 189] width 18 height 5
paste input "小叫天 Xiao Jiao Tian Sichuan Restaurant"
type input "小叫天 Xiao Jiao Tian Sichuan Restaurant"
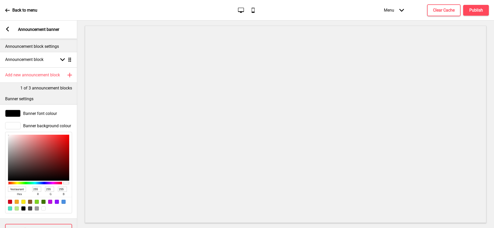
click at [17, 189] on input "小叫天 Xiao Jiao Tian Sichuan Restaurant" at bounding box center [17, 189] width 18 height 5
type input "FFFFFF"
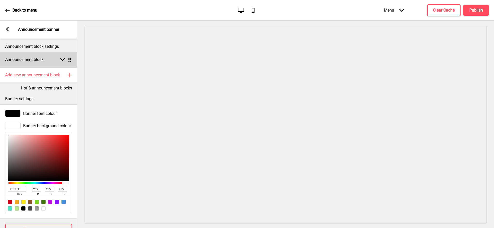
click at [18, 57] on h4 "Announcement block" at bounding box center [24, 60] width 38 height 6
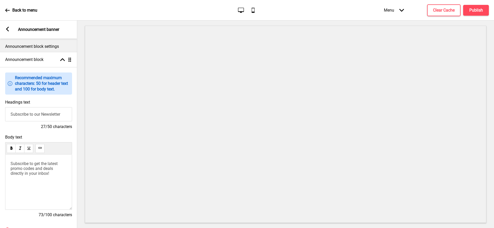
click at [8, 29] on rect at bounding box center [7, 29] width 5 height 5
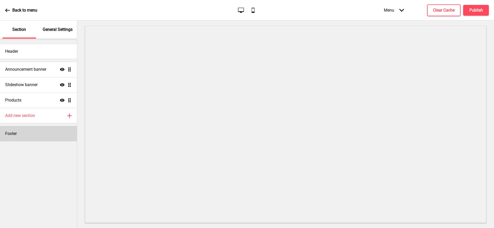
click at [28, 133] on div "Footer" at bounding box center [38, 133] width 77 height 15
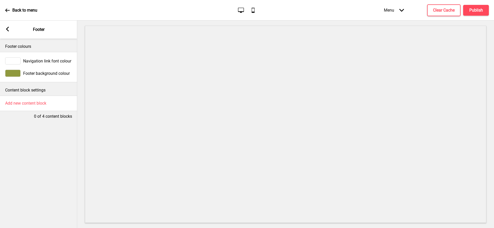
click at [12, 72] on div at bounding box center [12, 73] width 15 height 7
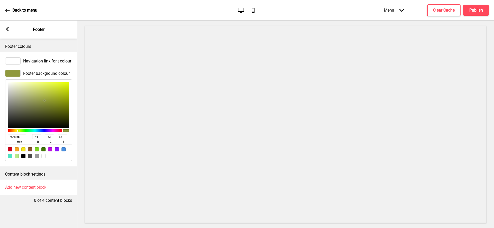
click at [17, 136] on input "90993E" at bounding box center [17, 136] width 18 height 5
click at [9, 31] on rect at bounding box center [7, 29] width 5 height 5
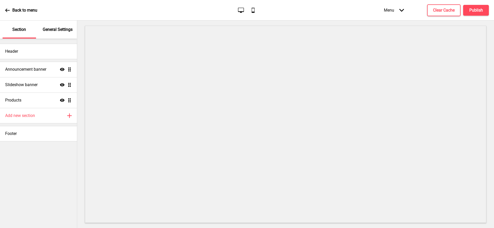
click at [64, 31] on p "General Settings" at bounding box center [58, 30] width 30 height 6
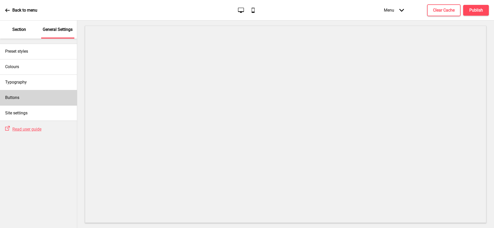
click at [34, 96] on div "Buttons" at bounding box center [38, 97] width 77 height 15
select select "square"
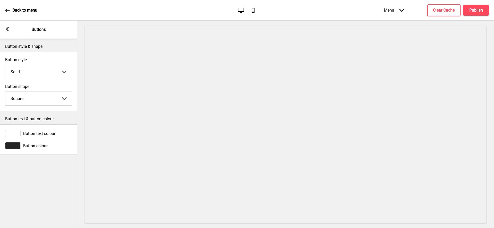
click at [19, 149] on div at bounding box center [12, 145] width 15 height 7
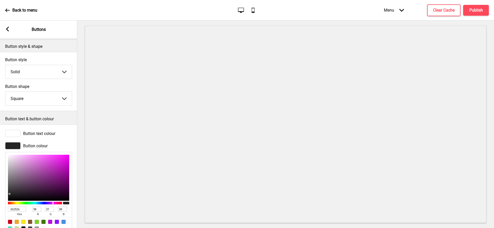
click at [19, 208] on input "262526" at bounding box center [17, 209] width 18 height 5
paste input "90993E"
type input "90993E"
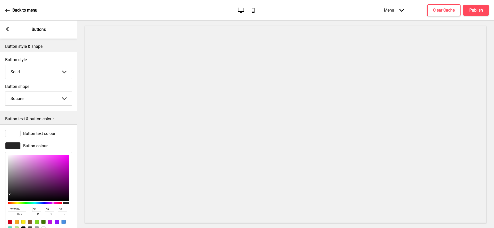
type input "144"
type input "153"
type input "62"
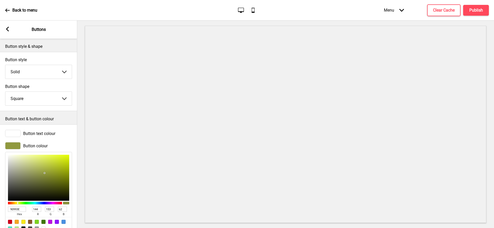
type input "90993E"
click at [8, 29] on rect at bounding box center [7, 29] width 5 height 5
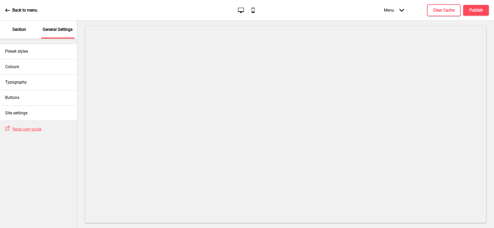
click at [13, 29] on p "Section" at bounding box center [19, 30] width 14 height 6
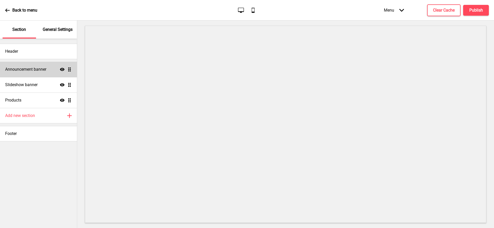
click at [22, 69] on h4 "Announcement banner" at bounding box center [25, 70] width 41 height 6
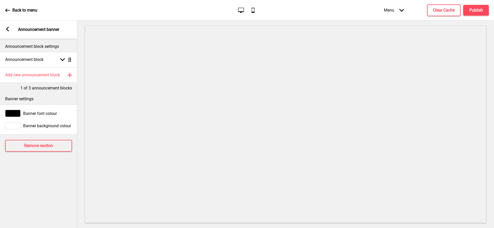
click at [15, 113] on div at bounding box center [12, 113] width 15 height 7
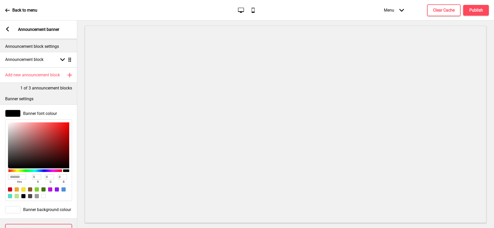
click at [42, 196] on div at bounding box center [43, 196] width 4 height 4
type input "FFFFFF"
type input "255"
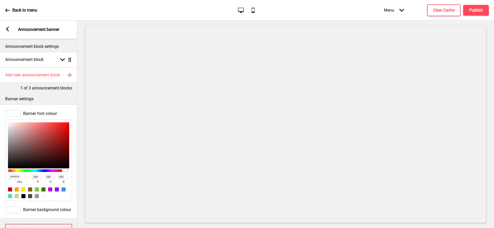
click at [14, 209] on div at bounding box center [12, 209] width 15 height 7
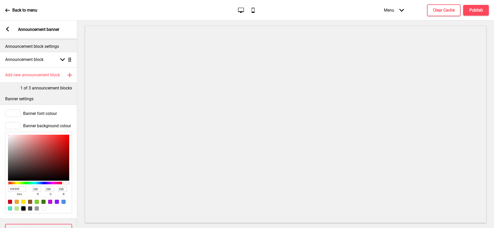
click at [23, 208] on div at bounding box center [23, 209] width 4 height 4
type input "000000"
type input "0"
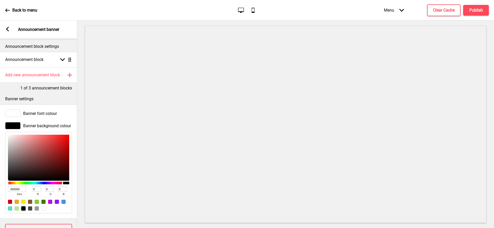
scroll to position [18, 0]
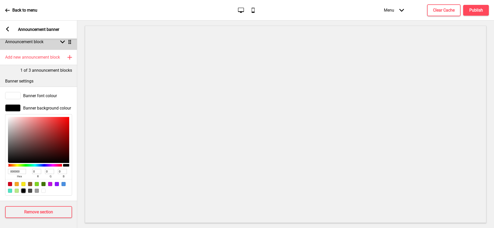
click at [48, 43] on div "Announcement block Arrow down Drag" at bounding box center [38, 41] width 77 height 15
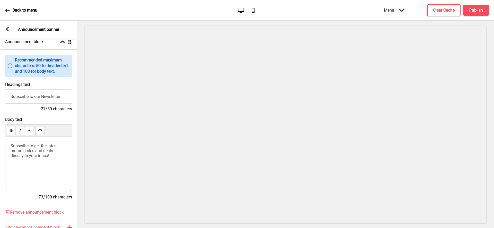
click at [36, 95] on input "Subscribe to our Newsletter" at bounding box center [38, 97] width 67 height 14
type input "Welcome to"
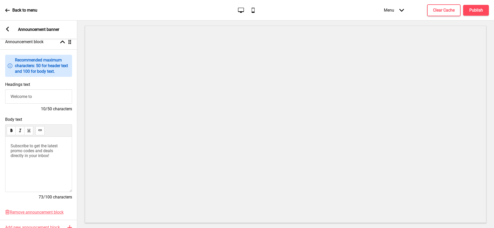
click at [25, 148] on span "Subscribe to get the latest promo codes and deals directly in your inbox!" at bounding box center [35, 151] width 48 height 15
click at [8, 28] on icon at bounding box center [7, 29] width 3 height 5
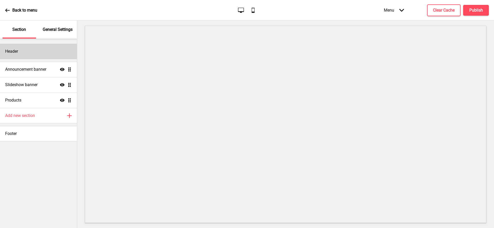
click at [20, 49] on div "Header" at bounding box center [38, 51] width 77 height 15
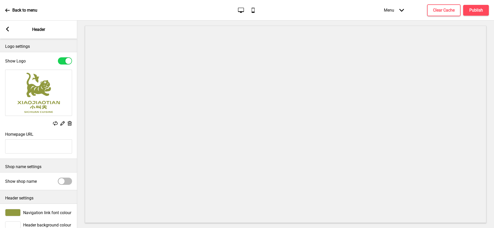
click at [67, 180] on div at bounding box center [65, 181] width 14 height 7
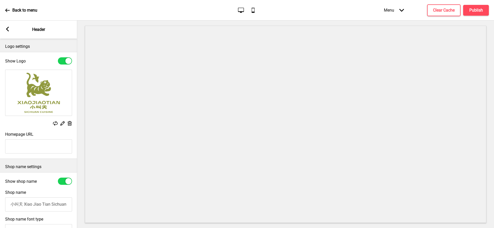
click at [36, 204] on input "小叫天 Xiao Jiao Tian Sichuan Restaurant" at bounding box center [38, 205] width 67 height 14
click at [65, 180] on div at bounding box center [68, 181] width 6 height 6
checkbox input "false"
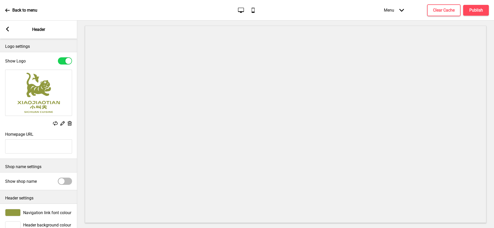
click at [8, 31] on icon at bounding box center [7, 29] width 3 height 5
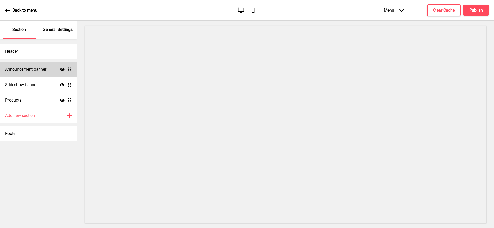
click at [25, 68] on h4 "Announcement banner" at bounding box center [25, 70] width 41 height 6
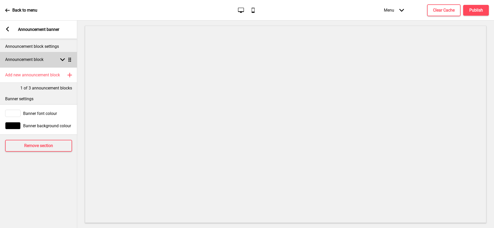
click at [28, 62] on h4 "Announcement block" at bounding box center [24, 60] width 38 height 6
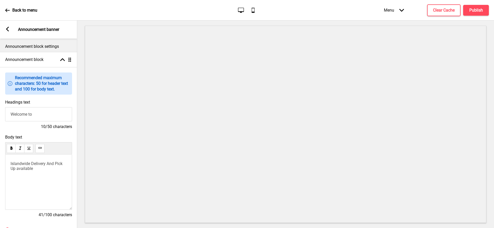
click at [41, 116] on input "Welcome to" at bounding box center [38, 114] width 67 height 14
paste input "小叫天 Xiao Jiao Tian Sichuan Restaurant"
type input "Welcome to 小叫天 Xiao Jiao Tian Sichuan Restaurant"
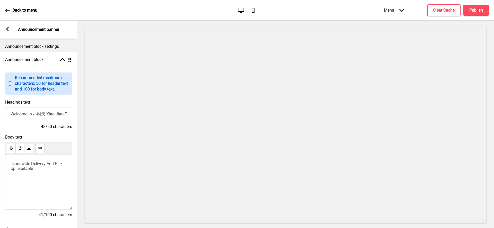
click at [7, 30] on icon at bounding box center [7, 29] width 3 height 5
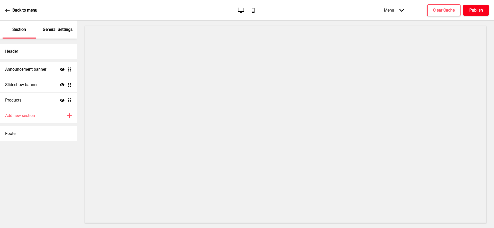
click at [476, 13] on button "Publish" at bounding box center [476, 10] width 26 height 11
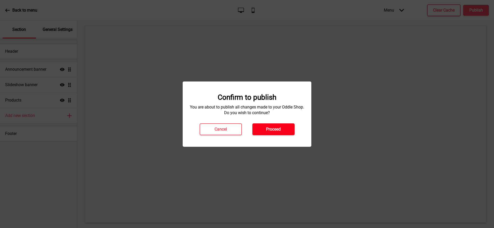
click at [284, 127] on button "Proceed" at bounding box center [273, 130] width 42 height 12
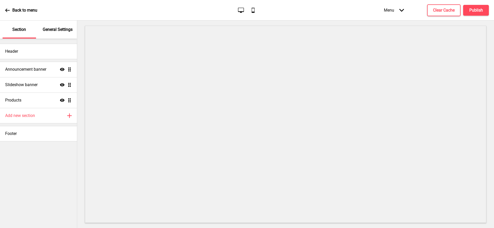
click at [56, 31] on p "General Settings" at bounding box center [58, 30] width 30 height 6
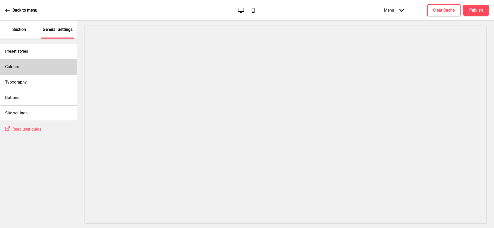
click at [18, 68] on h4 "Colours" at bounding box center [12, 67] width 14 height 6
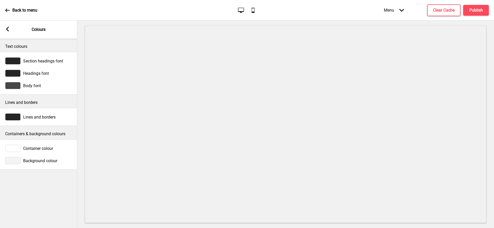
click at [16, 160] on div at bounding box center [12, 160] width 15 height 7
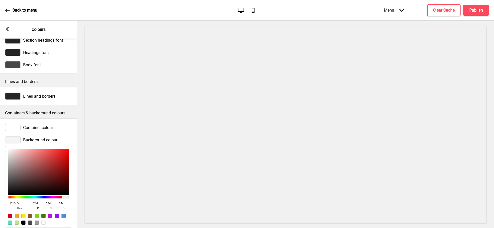
scroll to position [31, 0]
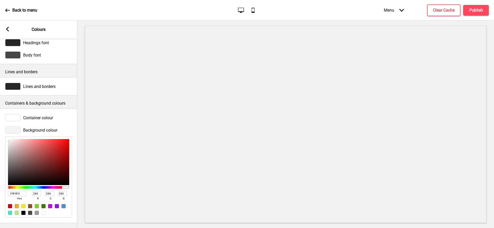
click at [46, 214] on div at bounding box center [38, 209] width 66 height 16
click at [45, 214] on div at bounding box center [43, 213] width 4 height 4
type input "FFFFFF"
type input "255"
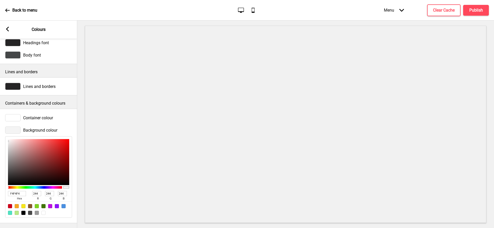
type input "255"
click at [477, 11] on h4 "Publish" at bounding box center [476, 10] width 14 height 6
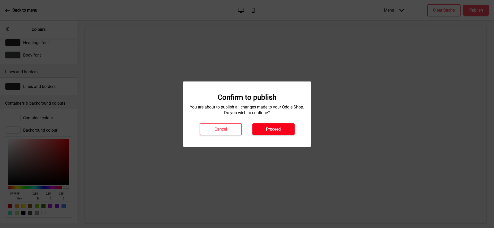
click at [272, 131] on h4 "Proceed" at bounding box center [273, 130] width 15 height 6
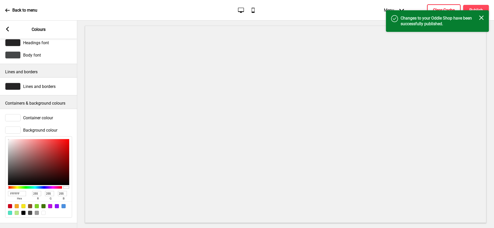
click at [437, 7] on h4 "Clear Cache" at bounding box center [444, 10] width 22 height 6
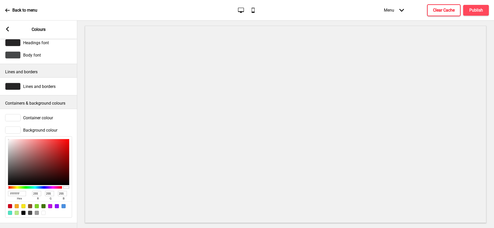
click at [6, 29] on rect at bounding box center [7, 29] width 5 height 5
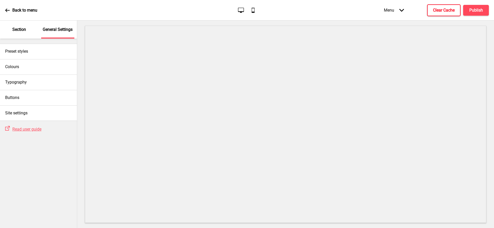
click at [22, 32] on p "Section" at bounding box center [19, 30] width 14 height 6
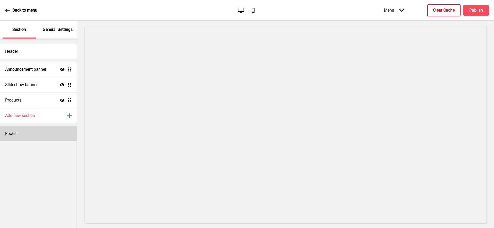
click at [20, 134] on div "Footer" at bounding box center [38, 133] width 77 height 15
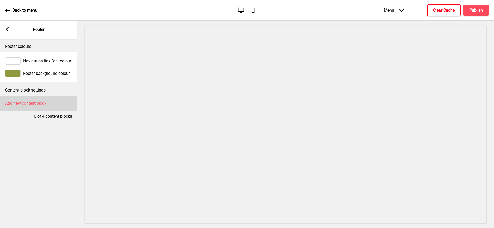
click at [14, 104] on h4 "Add new content block" at bounding box center [25, 104] width 41 height 6
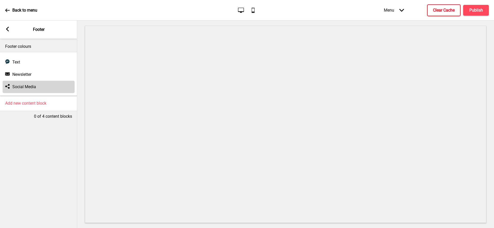
click at [17, 87] on h4 "Social Media" at bounding box center [24, 87] width 24 height 6
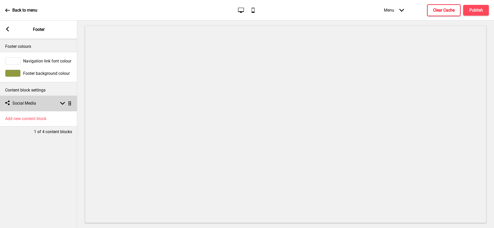
click at [18, 106] on h4 "Social Media" at bounding box center [24, 104] width 24 height 6
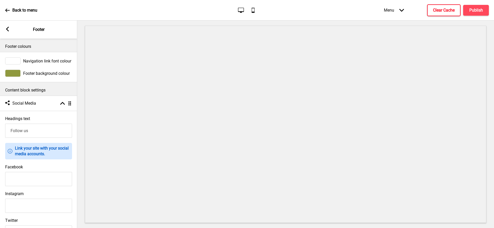
click at [18, 175] on input "Facebook" at bounding box center [38, 179] width 67 height 14
paste input "https://www.facebook.com/p/Xiaojiaotiansg-61577055214622/"
type input "https://www.facebook.com/p/Xiaojiaotiansg-61577055214622/"
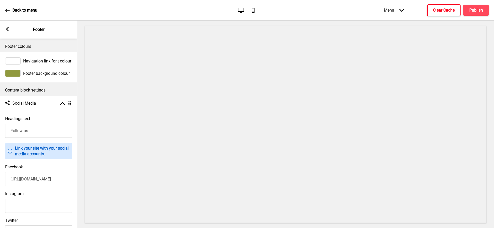
click at [36, 209] on input "Instagram" at bounding box center [38, 206] width 67 height 14
paste input "https://www.instagram.com/xiaojiaotiansg/"
type input "https://www.instagram.com/xiaojiaotiansg/"
click at [479, 7] on button "Publish" at bounding box center [476, 10] width 26 height 11
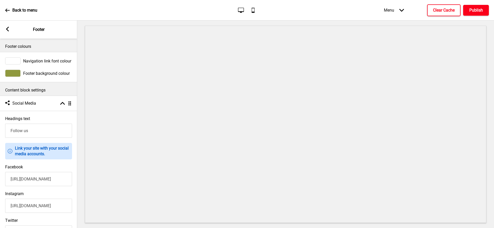
scroll to position [0, 0]
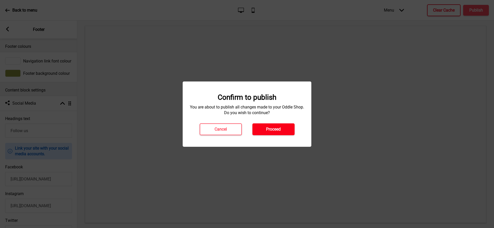
click at [285, 128] on button "Proceed" at bounding box center [273, 130] width 42 height 12
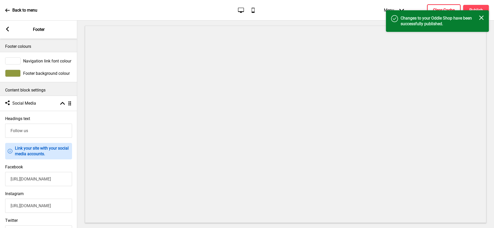
click at [435, 8] on h4 "Clear Cache" at bounding box center [444, 10] width 22 height 6
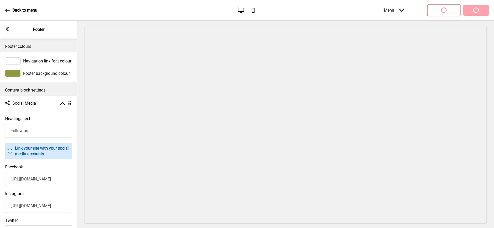
click at [8, 30] on icon at bounding box center [7, 29] width 3 height 5
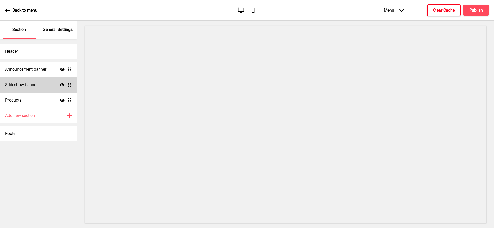
click at [18, 86] on h4 "Slideshow banner" at bounding box center [21, 85] width 32 height 6
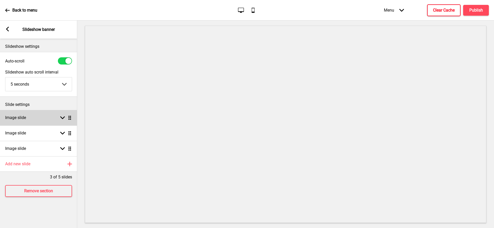
click at [34, 120] on div "Image slide Arrow down Drag" at bounding box center [38, 117] width 77 height 15
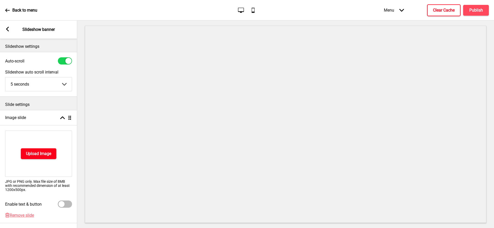
click at [35, 154] on h4 "Upload Image" at bounding box center [38, 154] width 25 height 6
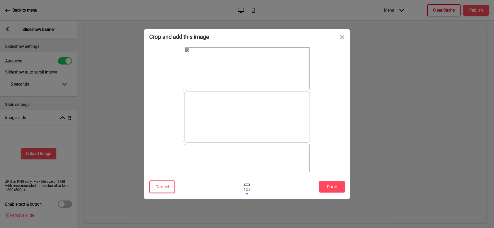
drag, startPoint x: 277, startPoint y: 120, endPoint x: 278, endPoint y: 127, distance: 7.5
click at [278, 127] on div at bounding box center [247, 117] width 125 height 52
click at [329, 185] on button "Done" at bounding box center [332, 187] width 26 height 12
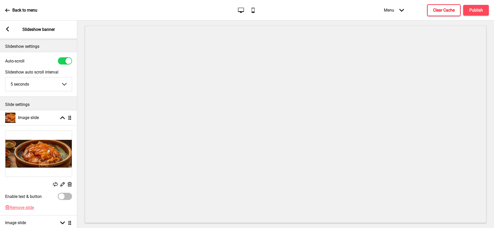
click at [69, 183] on rect at bounding box center [69, 184] width 5 height 5
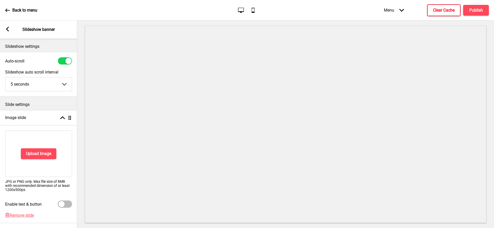
click at [65, 59] on div at bounding box center [65, 60] width 14 height 7
checkbox input "false"
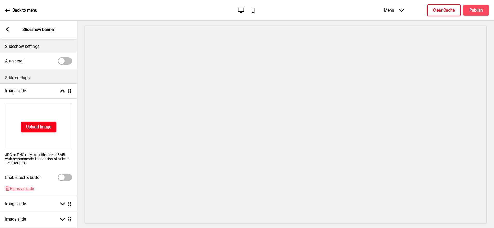
click at [39, 129] on h4 "Upload Image" at bounding box center [38, 127] width 25 height 6
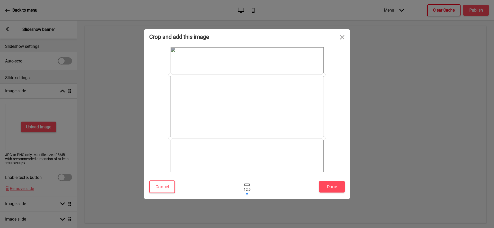
drag, startPoint x: 223, startPoint y: 129, endPoint x: 222, endPoint y: 126, distance: 2.9
click at [222, 126] on div at bounding box center [247, 107] width 153 height 64
click at [332, 187] on button "Done" at bounding box center [332, 187] width 26 height 12
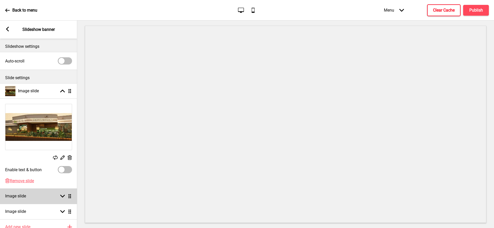
click at [52, 197] on div "Image slide Arrow down Drag" at bounding box center [38, 196] width 77 height 15
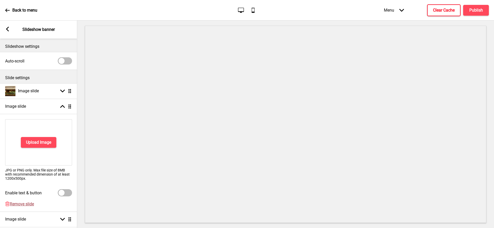
click at [22, 202] on span "Remove slide" at bounding box center [22, 204] width 24 height 5
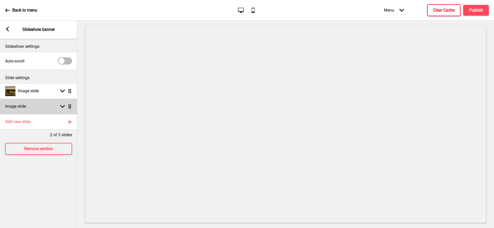
click at [37, 111] on div "Image slide Arrow down Drag" at bounding box center [38, 106] width 77 height 15
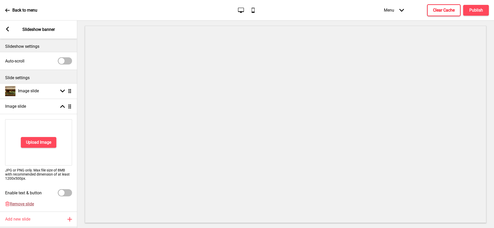
click at [22, 205] on span "Remove slide" at bounding box center [22, 204] width 24 height 5
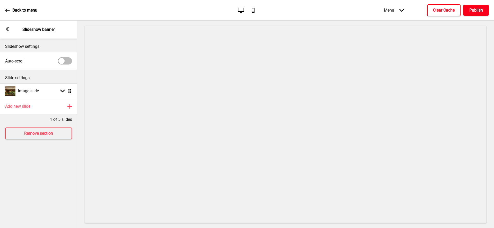
click at [472, 11] on h4 "Publish" at bounding box center [476, 10] width 14 height 6
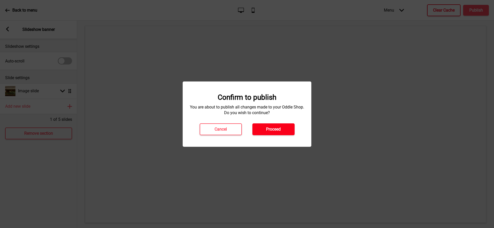
click at [280, 133] on button "Proceed" at bounding box center [273, 130] width 42 height 12
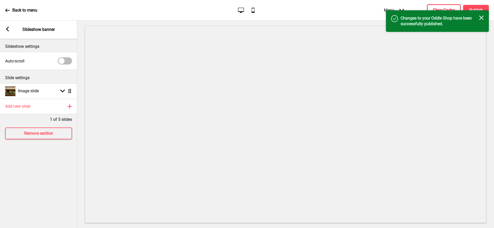
click at [446, 6] on button "Clear Cache" at bounding box center [443, 10] width 33 height 12
